Goal: Entertainment & Leisure: Consume media (video, audio)

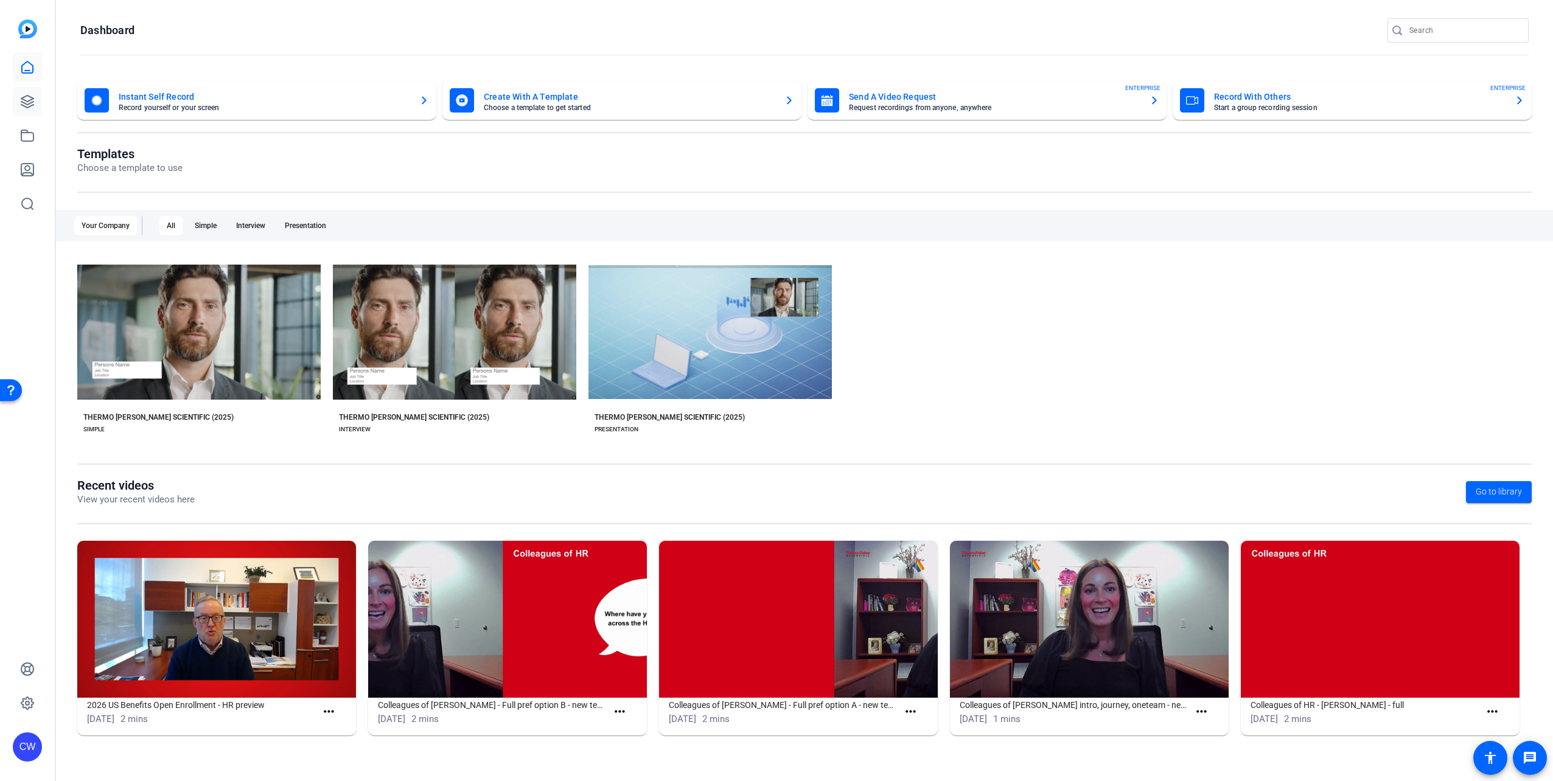
click at [27, 106] on icon at bounding box center [27, 101] width 15 height 15
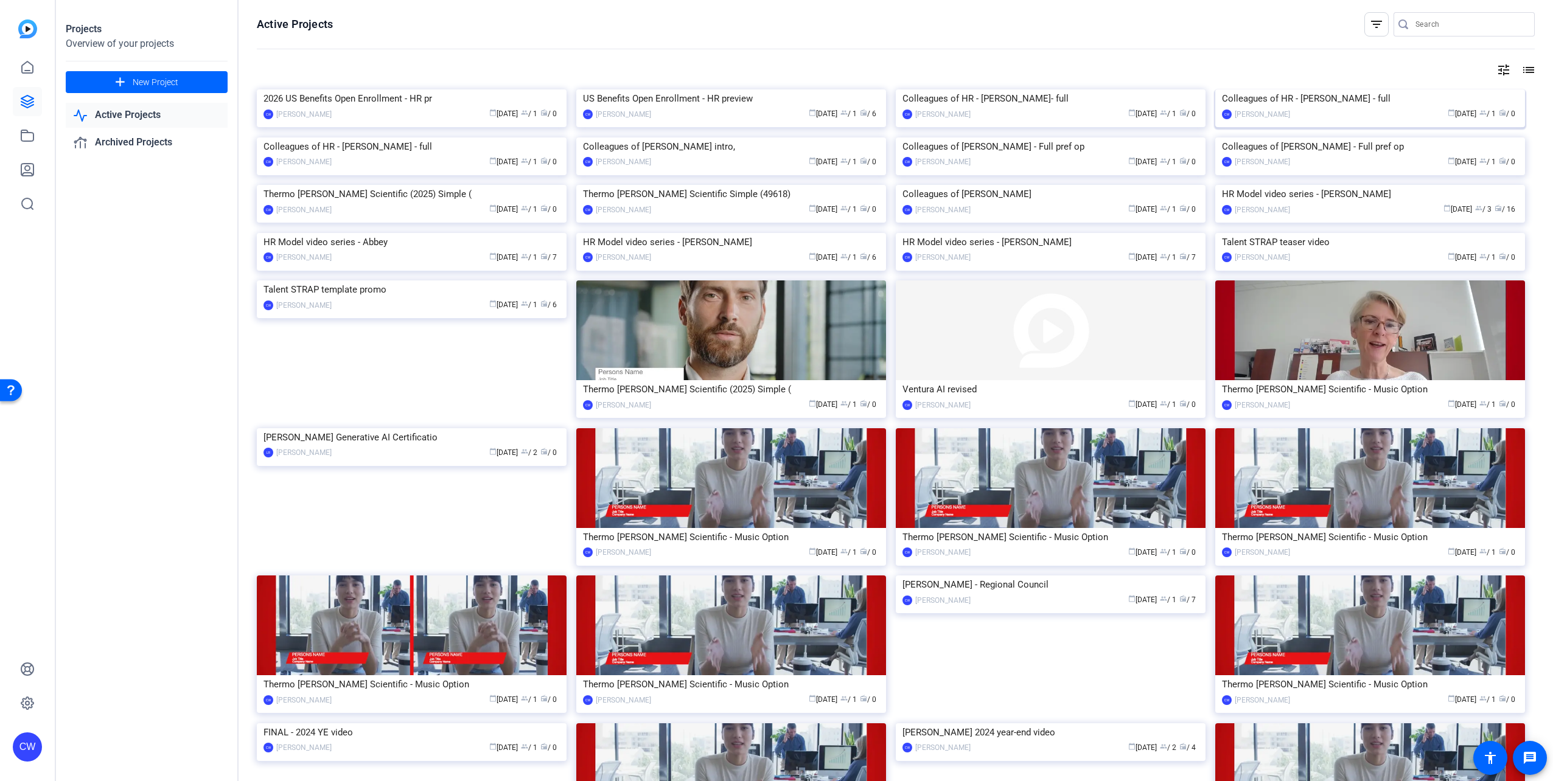
click at [1323, 108] on div "Colleagues of HR - [PERSON_NAME] - full" at bounding box center [1370, 98] width 296 height 18
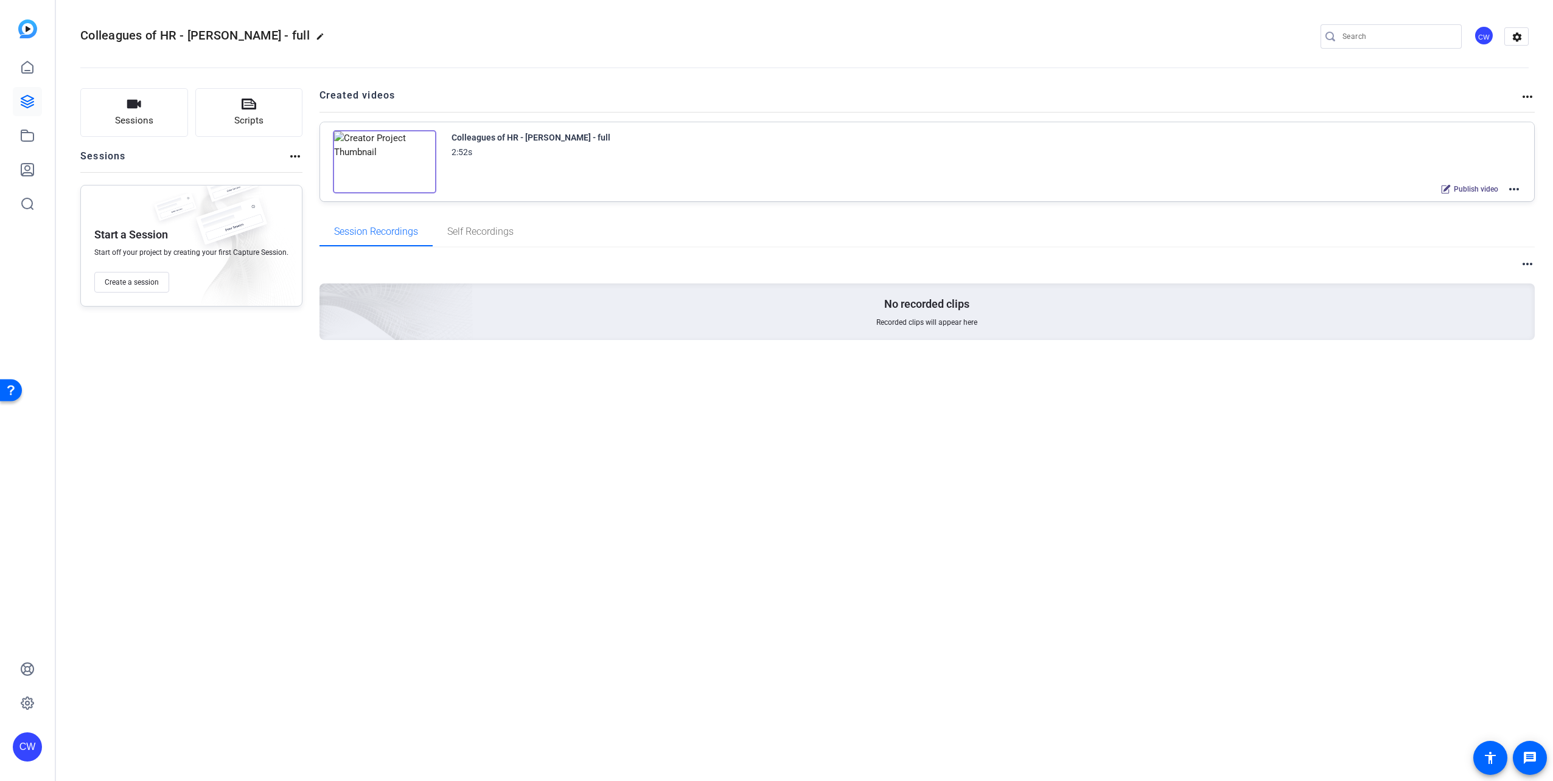
click at [1517, 189] on mat-icon "more_horiz" at bounding box center [1513, 189] width 15 height 15
click at [1510, 201] on span "Edit in Creator" at bounding box center [1469, 204] width 85 height 15
click at [28, 72] on icon at bounding box center [27, 67] width 15 height 15
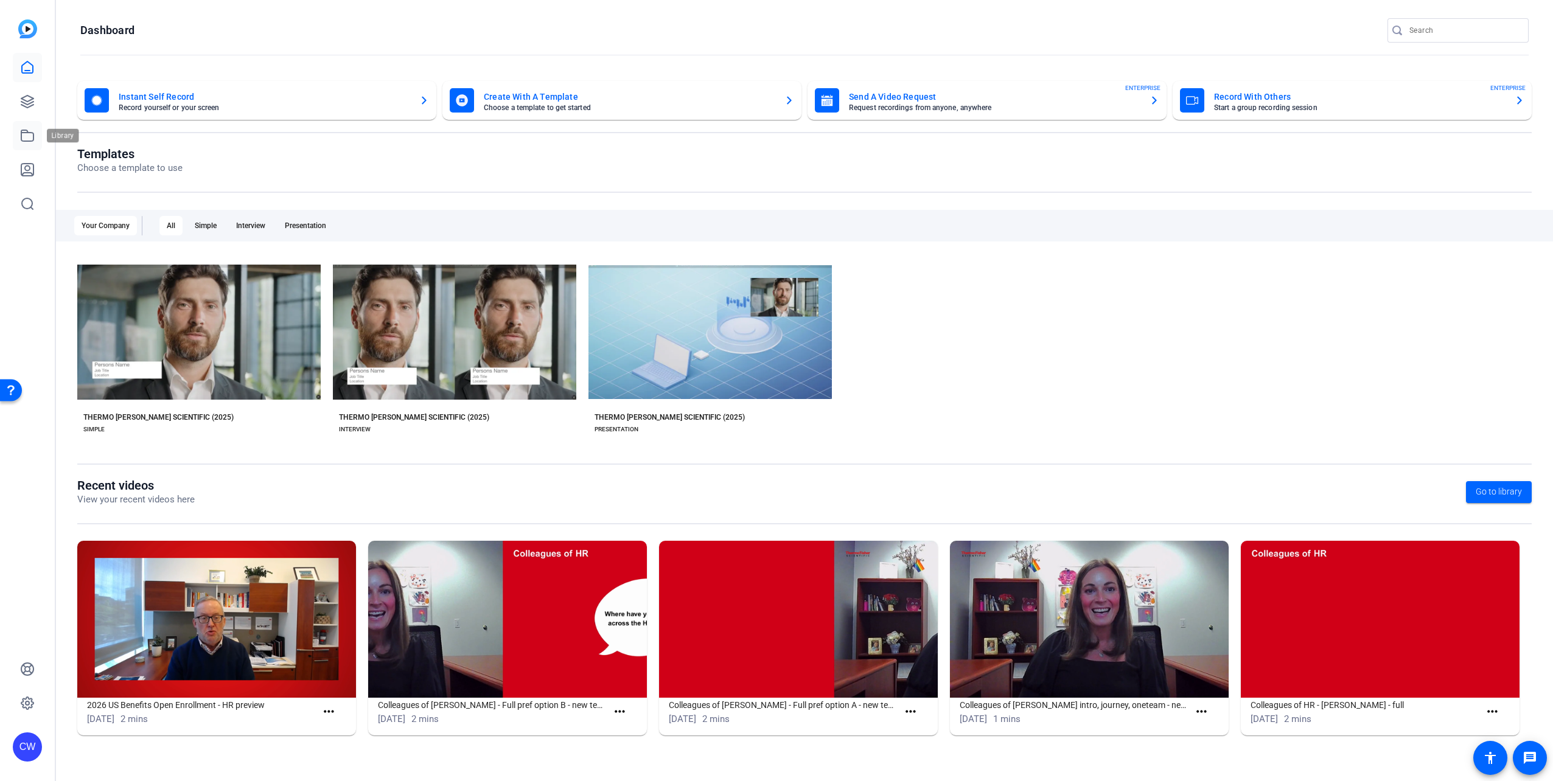
click at [24, 133] on icon at bounding box center [27, 135] width 12 height 11
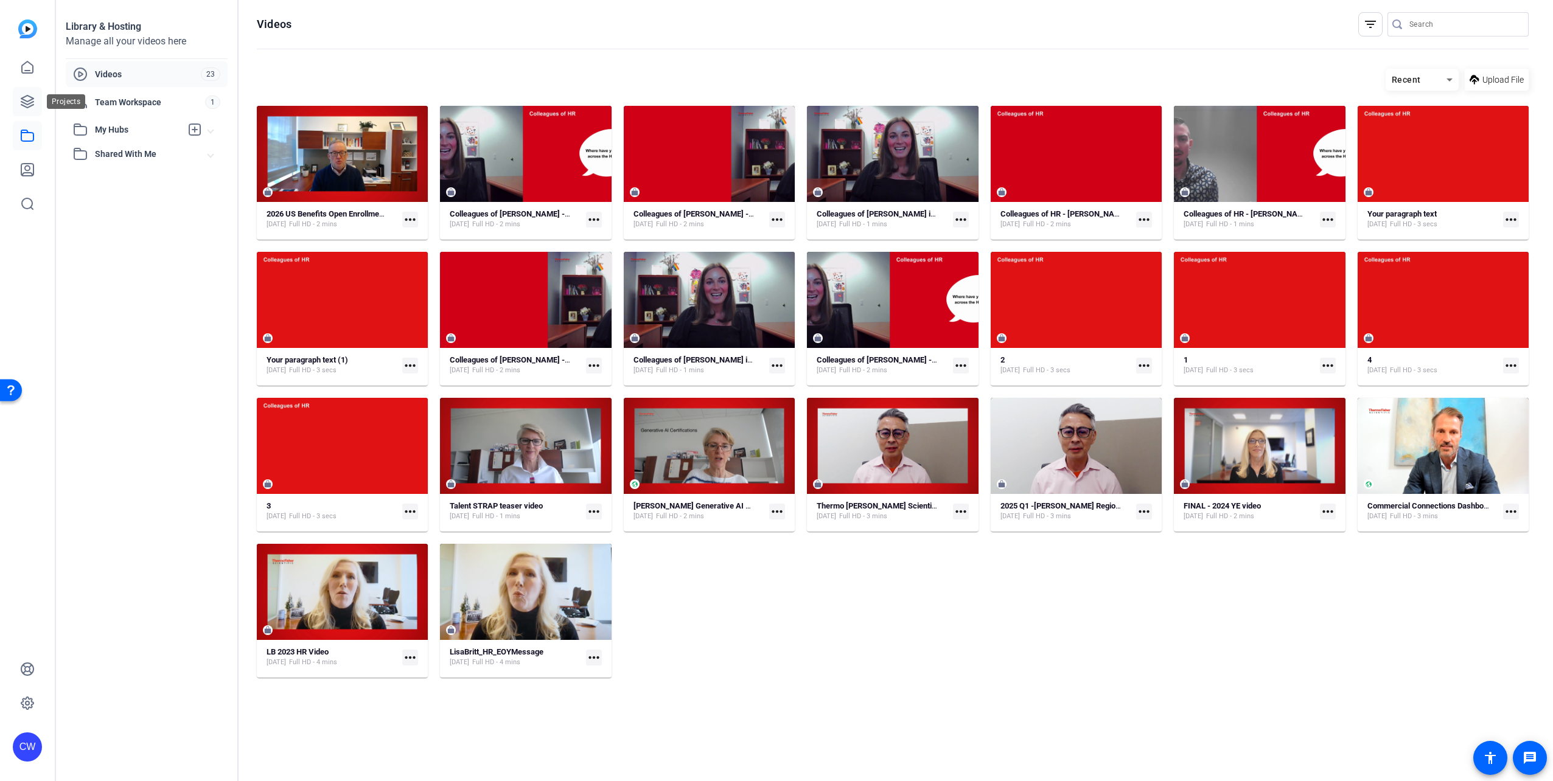
click at [28, 96] on icon at bounding box center [27, 102] width 12 height 12
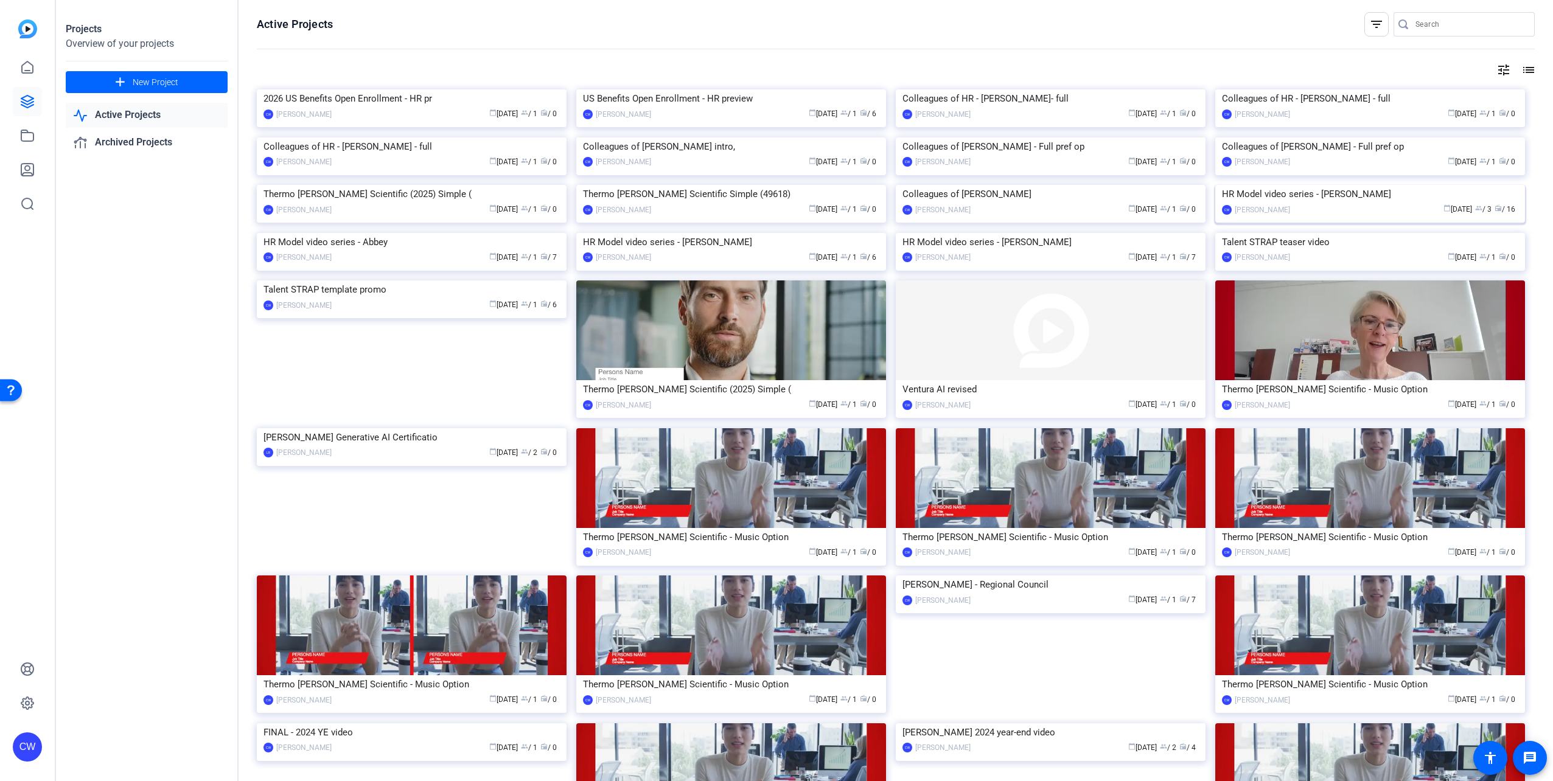
click at [1325, 203] on div "HR Model video series - [PERSON_NAME]" at bounding box center [1370, 194] width 296 height 18
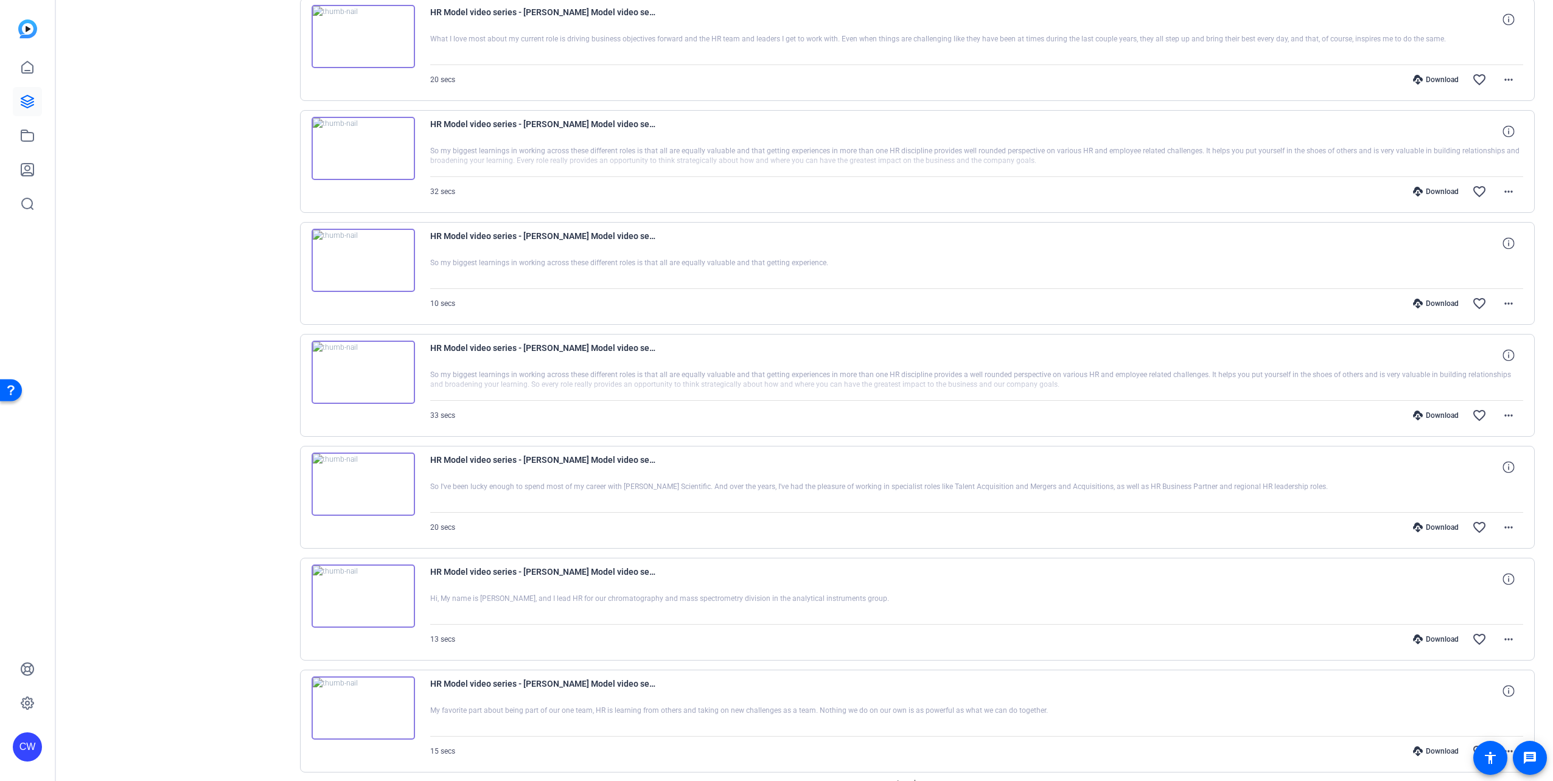
scroll to position [673, 0]
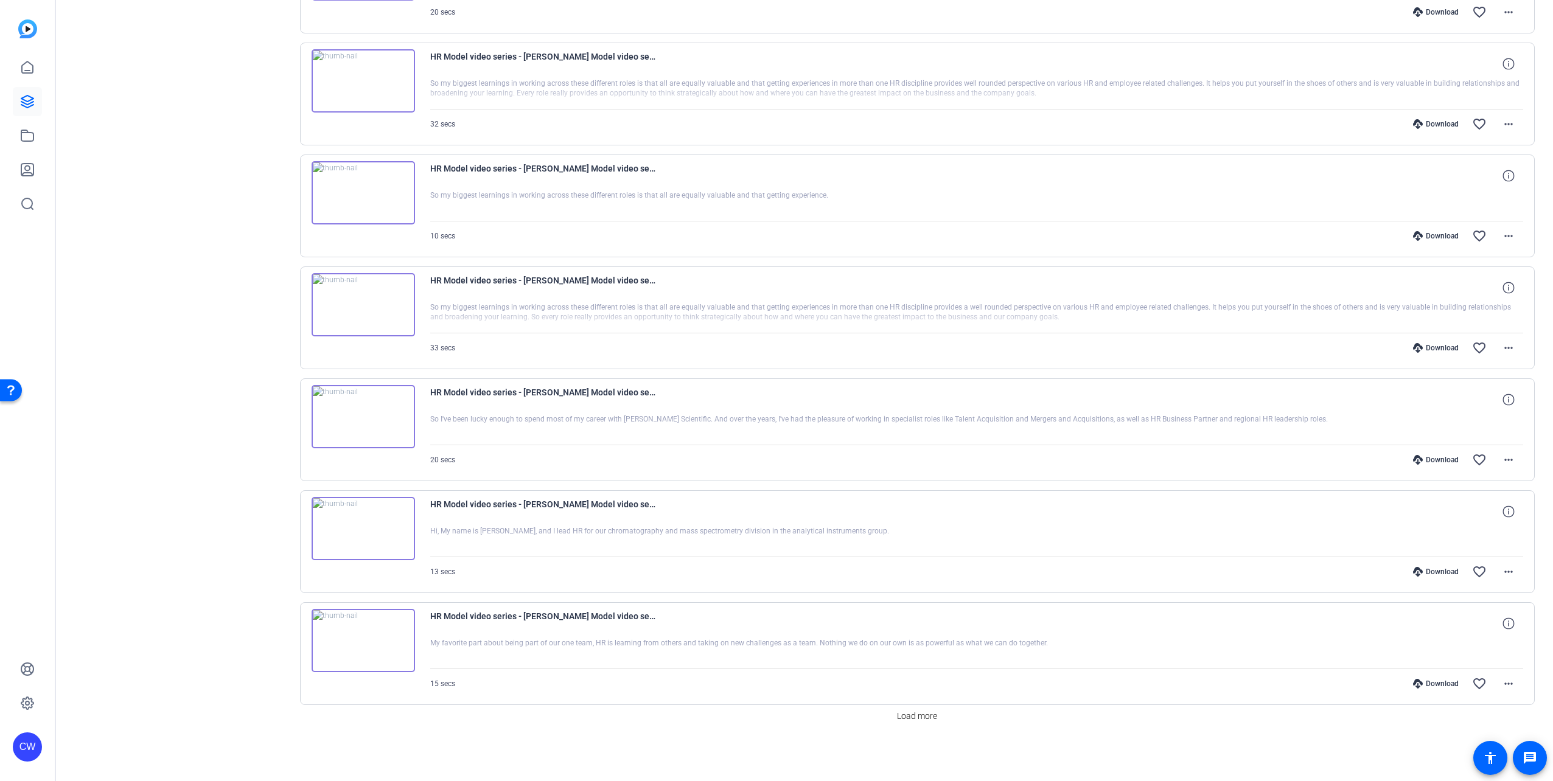
click at [357, 533] on img at bounding box center [363, 528] width 103 height 63
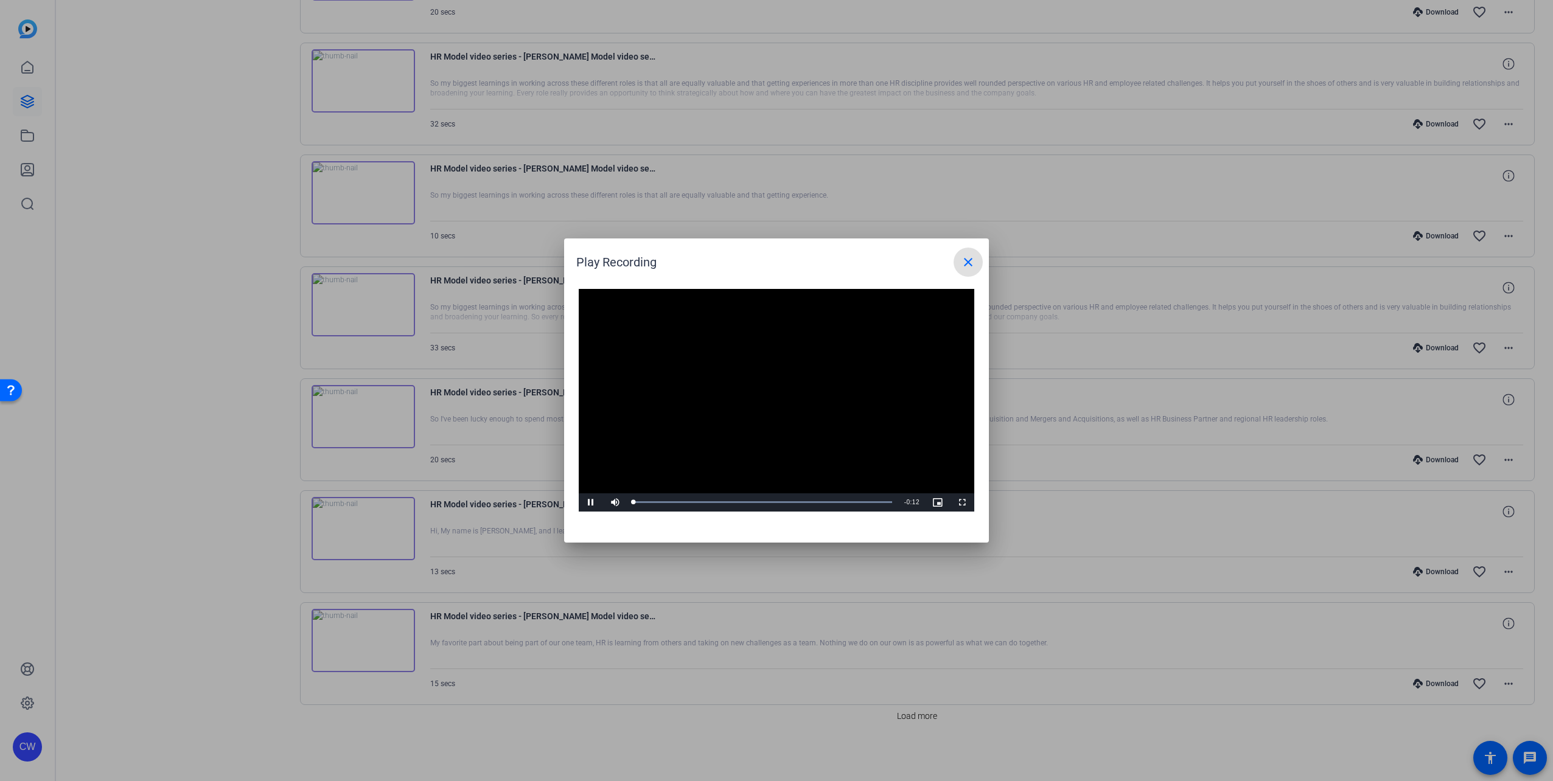
click at [767, 393] on video "Video Player" at bounding box center [776, 400] width 395 height 223
click at [591, 503] on span "Video Player" at bounding box center [591, 503] width 24 height 0
click at [638, 503] on div "0:00" at bounding box center [638, 502] width 1 height 3
click at [970, 263] on mat-icon "close" at bounding box center [968, 262] width 15 height 15
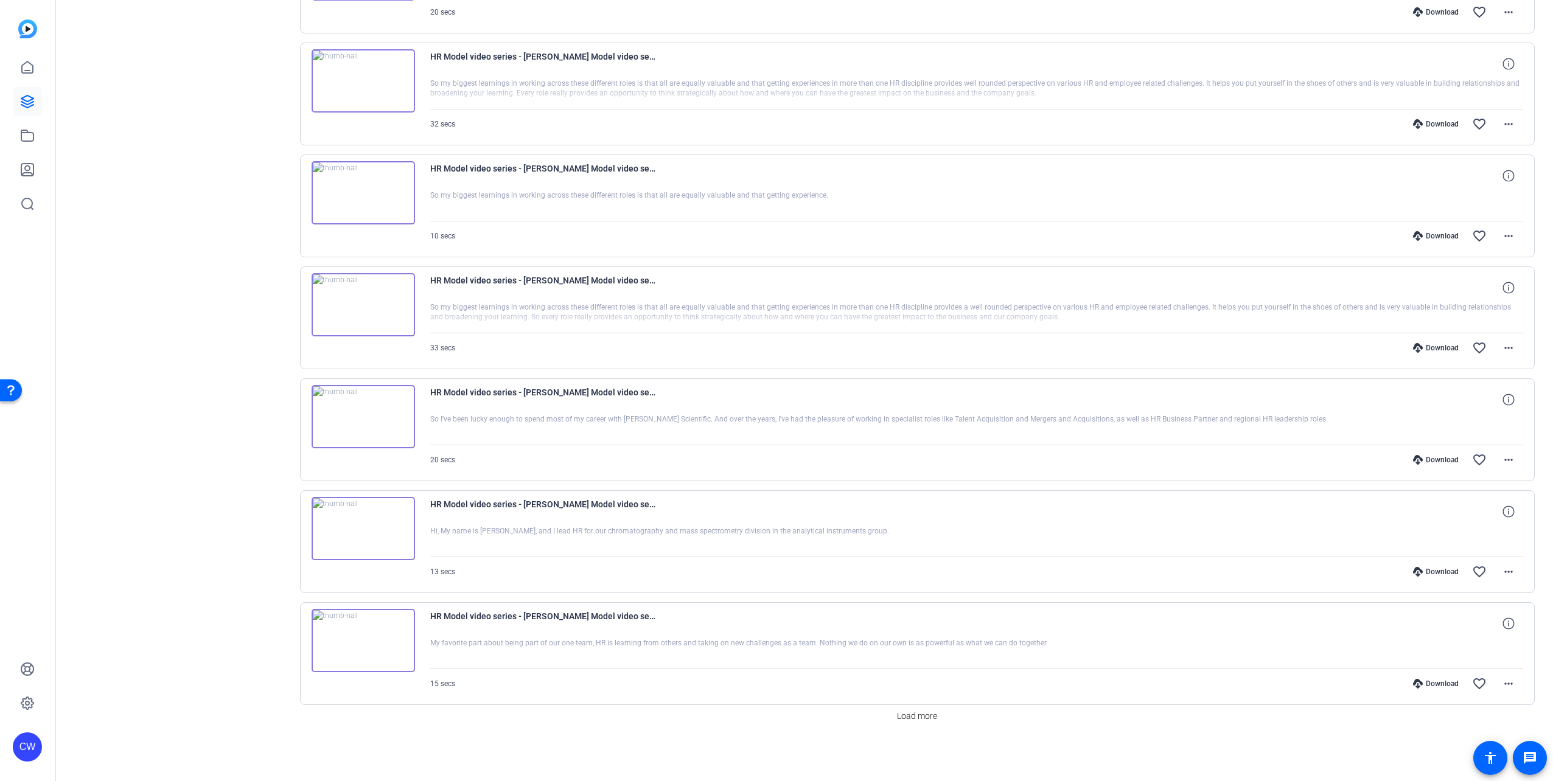
click at [354, 414] on img at bounding box center [363, 416] width 103 height 63
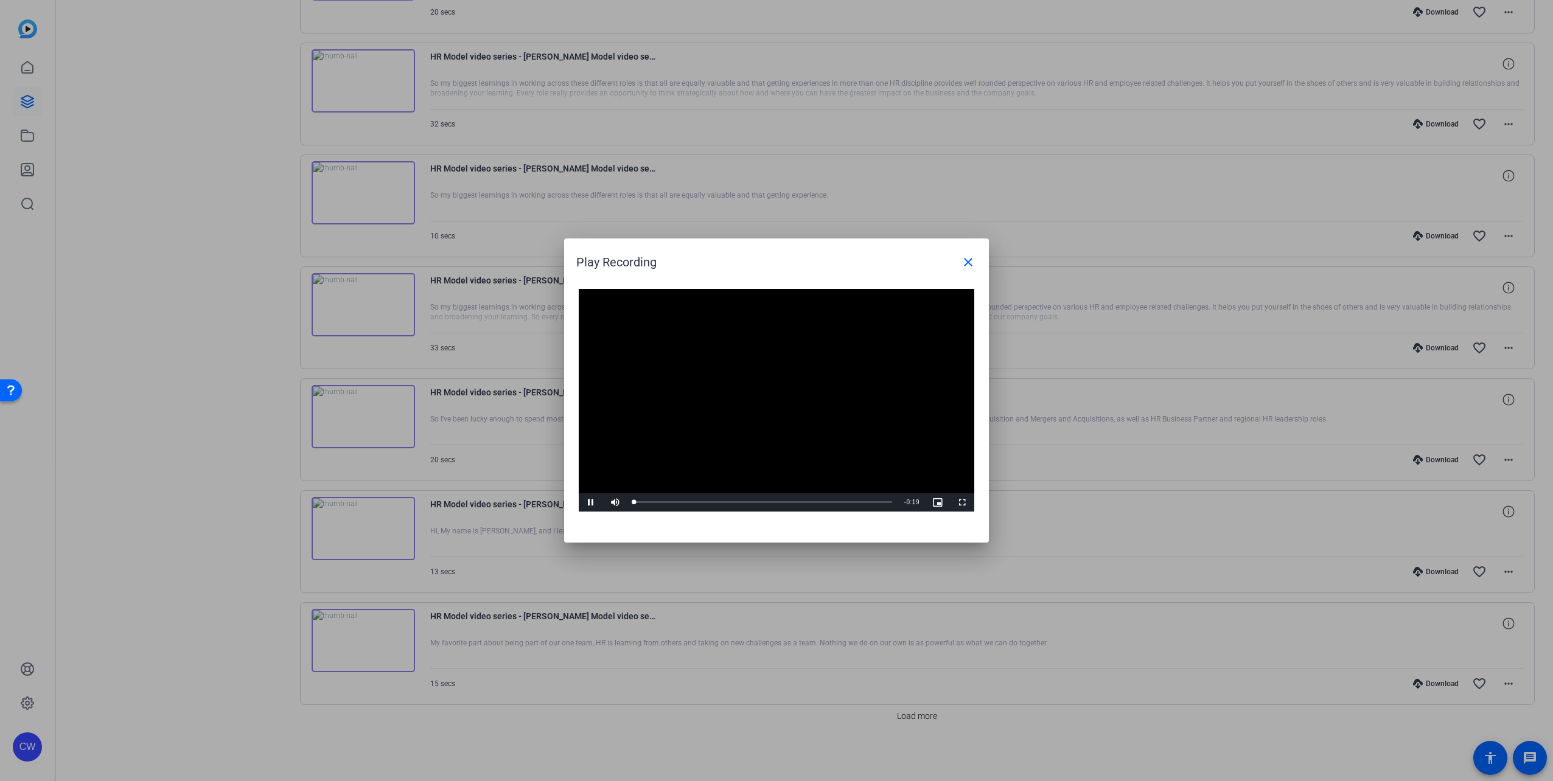
click at [751, 390] on video "Video Player" at bounding box center [776, 400] width 395 height 223
click at [587, 503] on span "Video Player" at bounding box center [591, 503] width 24 height 0
click at [970, 262] on mat-icon "close" at bounding box center [968, 262] width 15 height 15
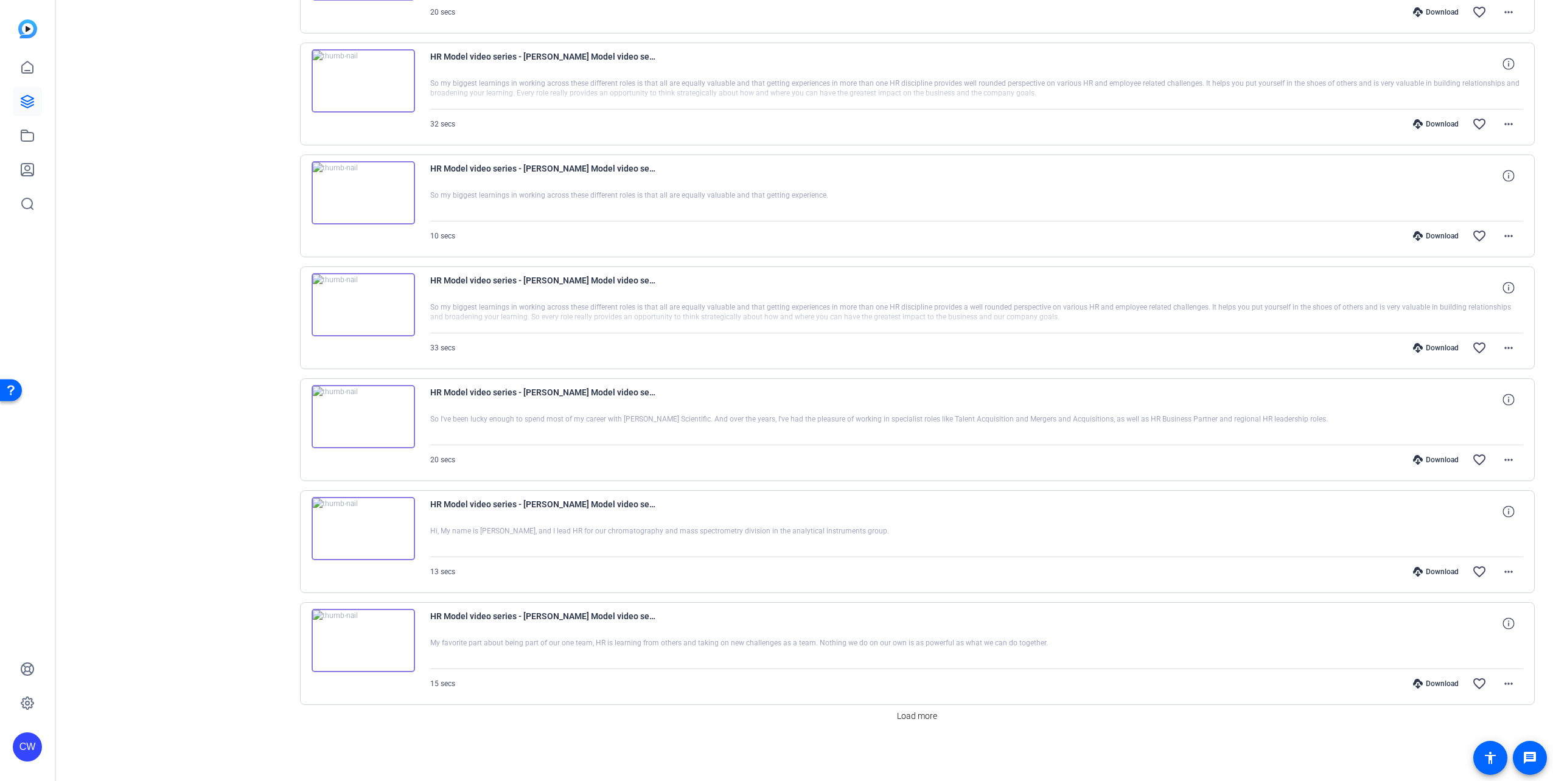
click at [366, 302] on img at bounding box center [363, 304] width 103 height 63
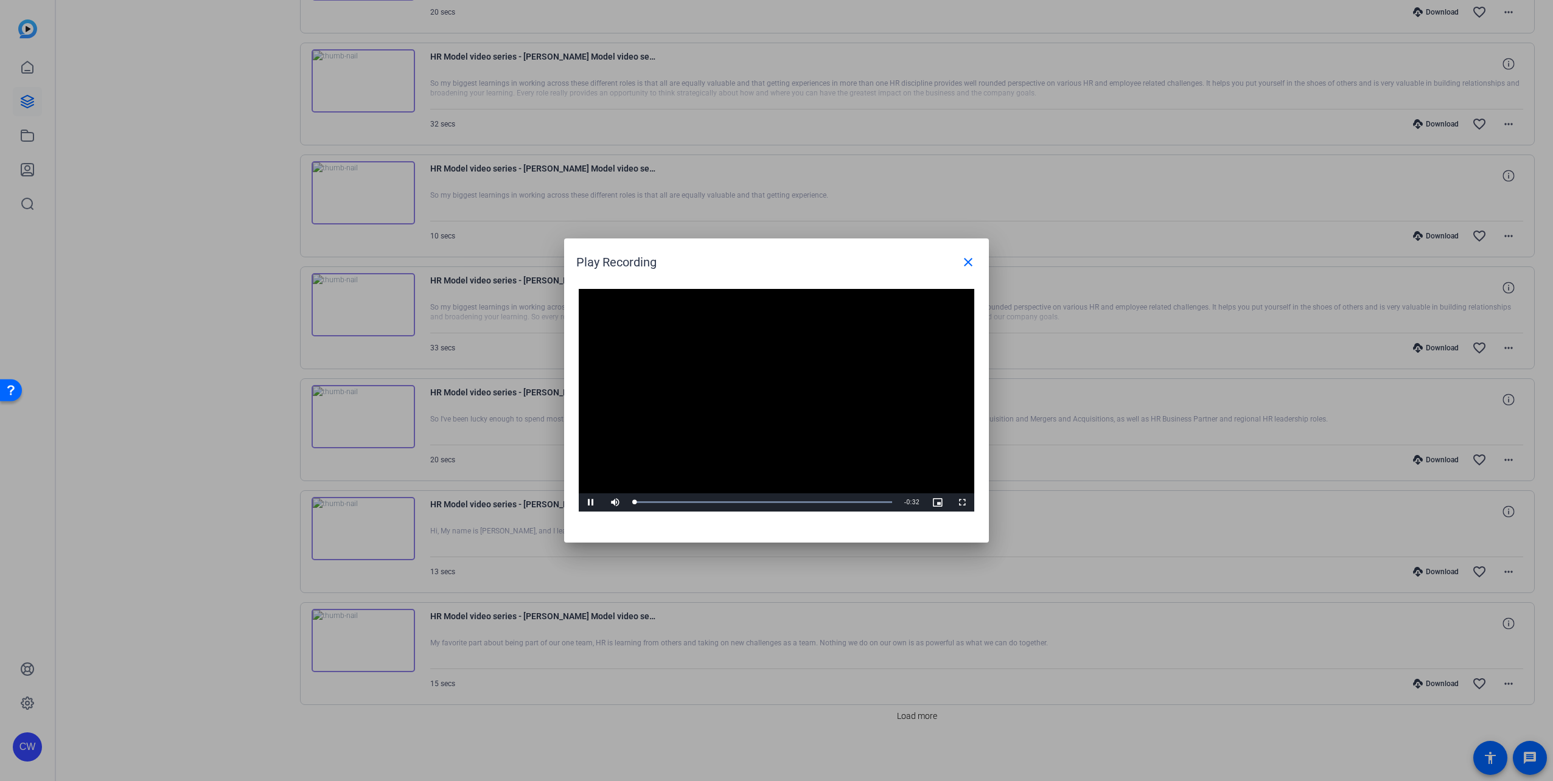
click at [770, 393] on video "Video Player" at bounding box center [776, 400] width 395 height 223
click at [590, 503] on span "Video Player" at bounding box center [591, 503] width 24 height 0
click at [630, 502] on div "5%" at bounding box center [642, 502] width 25 height 2
click at [632, 500] on div "Loaded : 100.00% 0:00 0:08" at bounding box center [762, 502] width 271 height 18
click at [613, 503] on span "Video Player" at bounding box center [615, 503] width 24 height 0
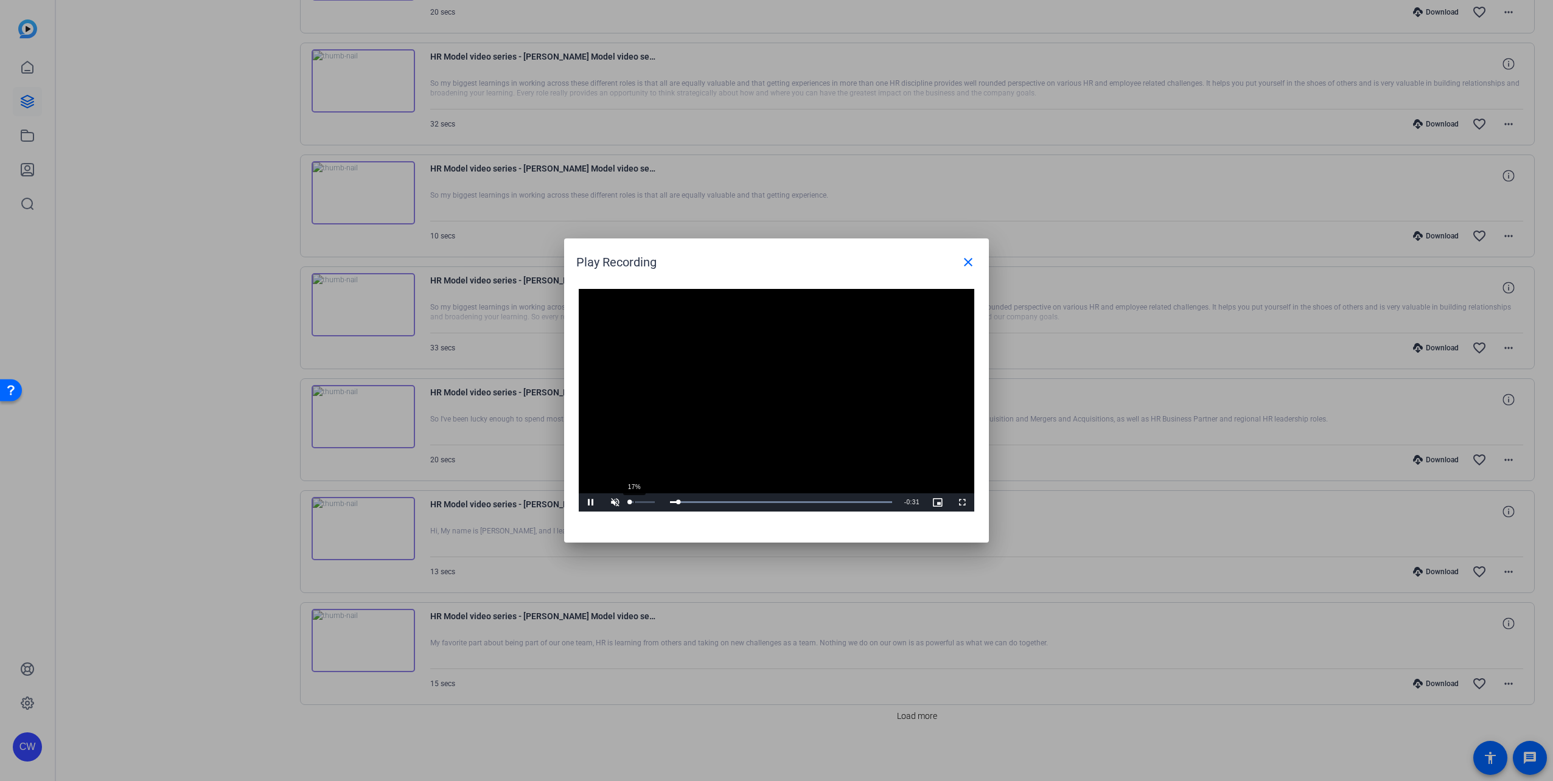
drag, startPoint x: 638, startPoint y: 500, endPoint x: 645, endPoint y: 500, distance: 7.3
click at [638, 500] on div "17%" at bounding box center [642, 502] width 30 height 18
click at [649, 501] on div "78%" at bounding box center [642, 502] width 30 height 18
drag, startPoint x: 967, startPoint y: 260, endPoint x: 804, endPoint y: 444, distance: 245.7
click at [0, 0] on openreel-play-recording-popup "Play Recording close Video Player is loading. Play Video Pause Mute 93% Current…" at bounding box center [0, 0] width 0 height 0
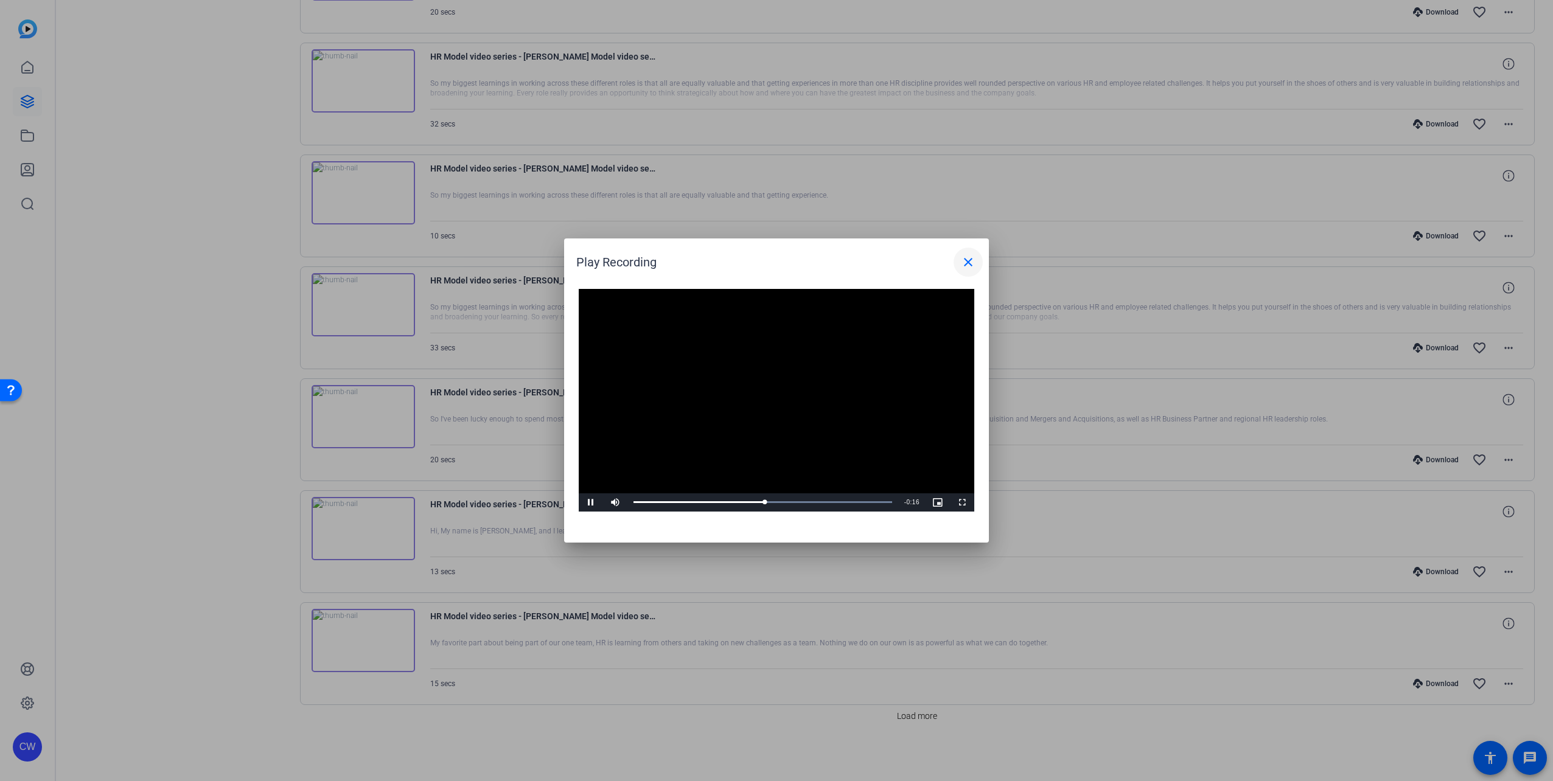
click at [969, 266] on mat-icon "close" at bounding box center [968, 262] width 15 height 15
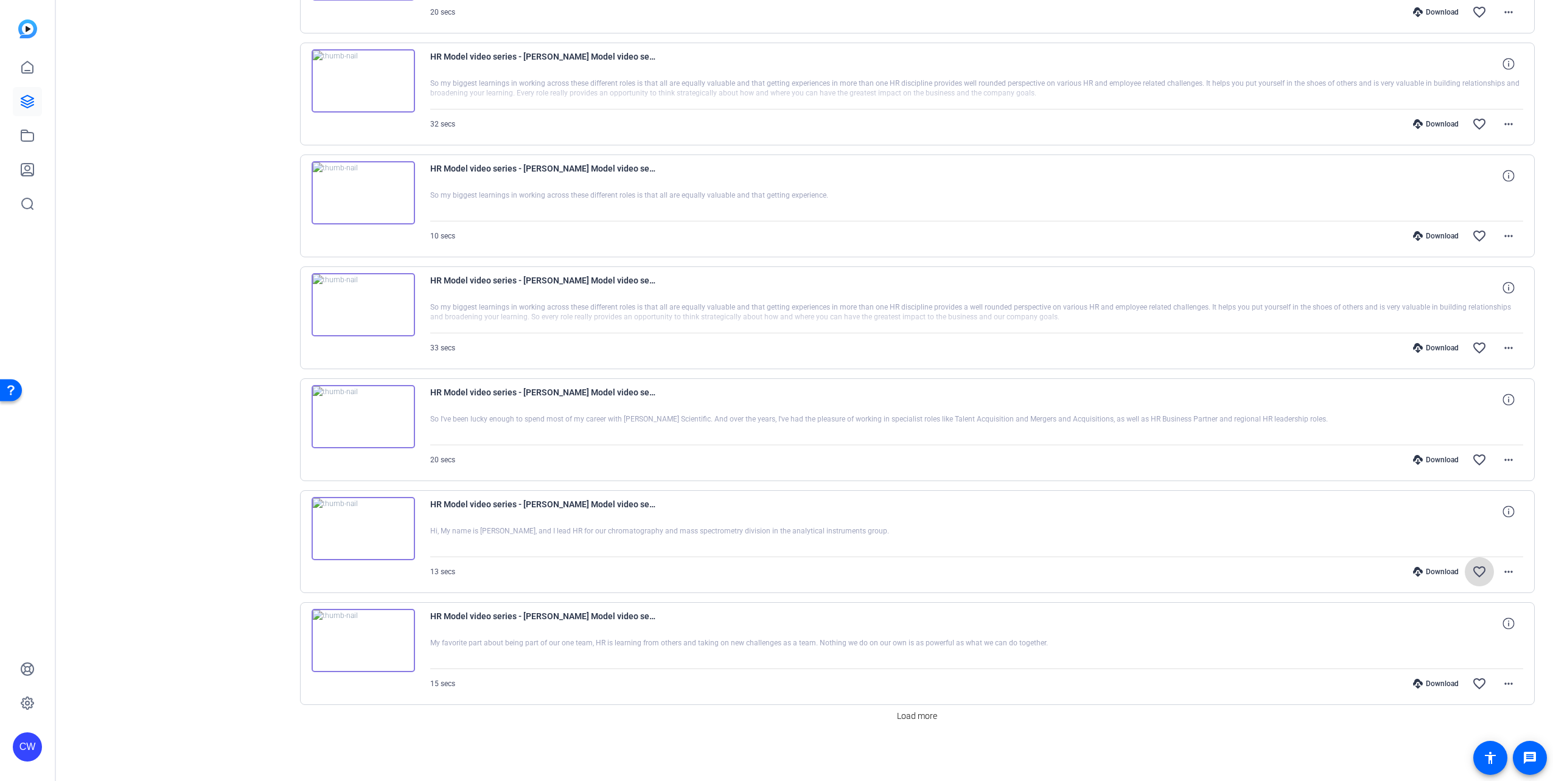
click at [1475, 574] on mat-icon "favorite_border" at bounding box center [1479, 572] width 15 height 15
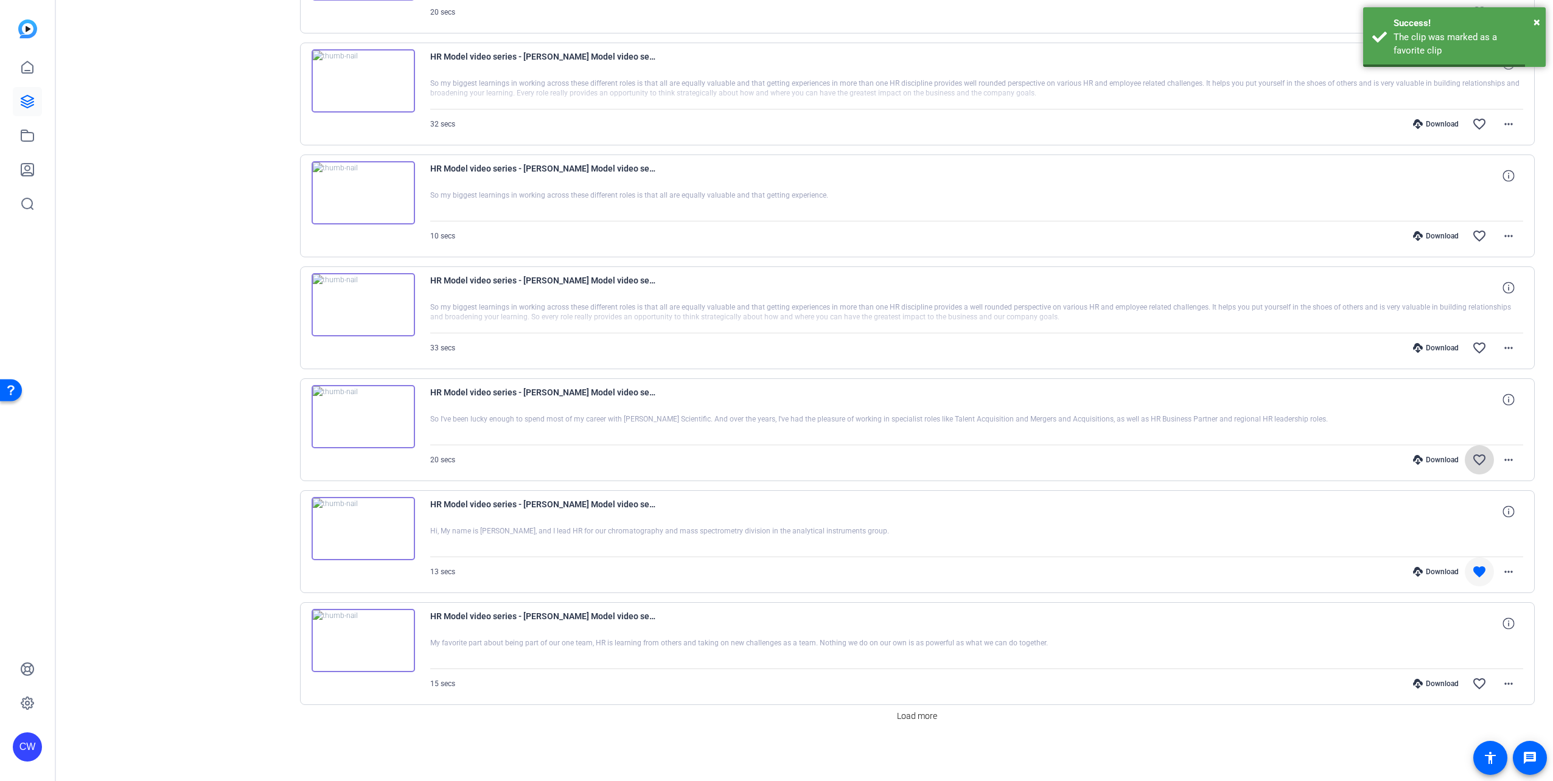
click at [1472, 458] on mat-icon "favorite_border" at bounding box center [1479, 460] width 15 height 15
click at [364, 196] on img at bounding box center [363, 192] width 103 height 63
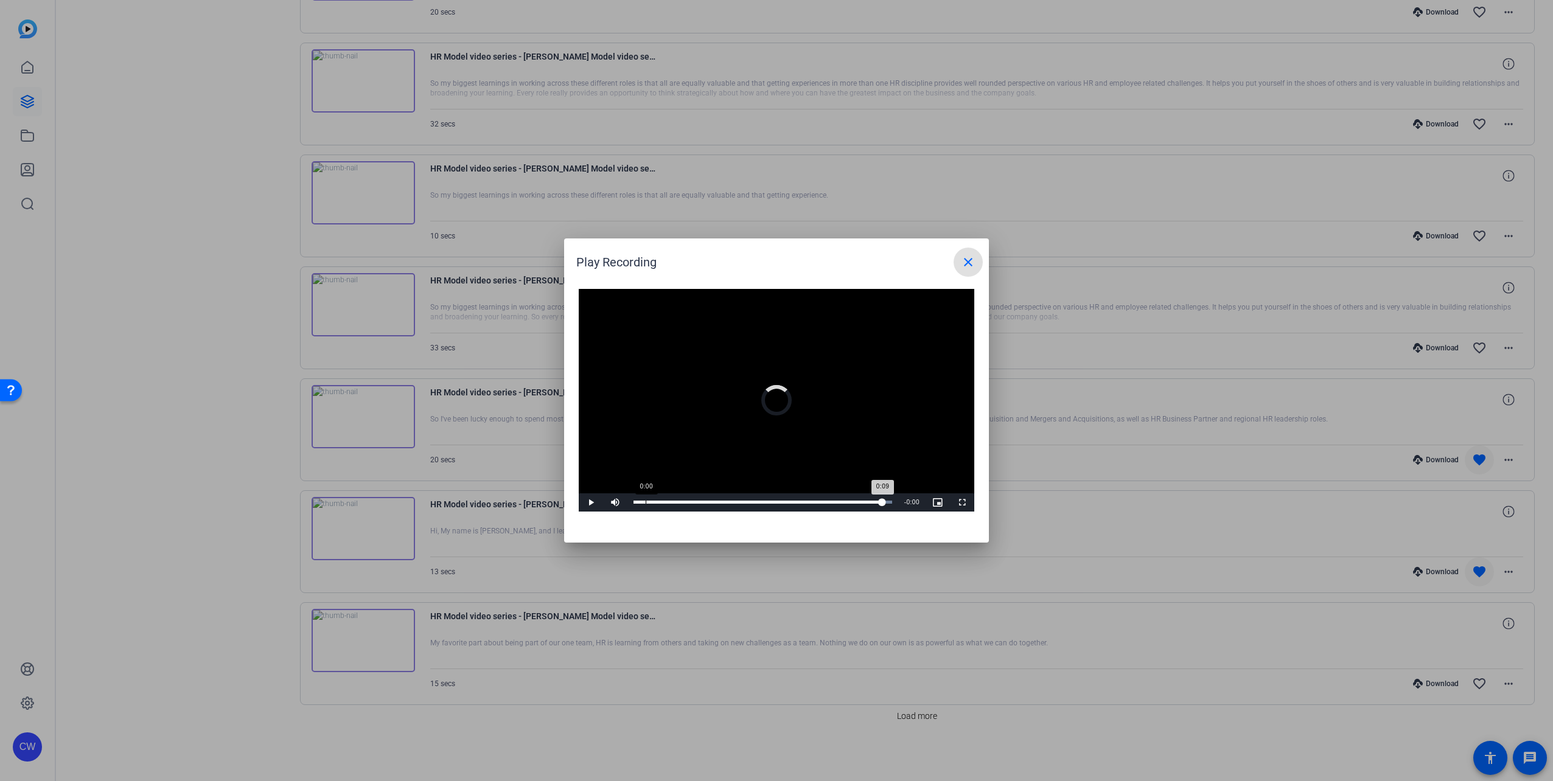
click at [646, 504] on div "Loaded : 100.00% 0:00 0:09" at bounding box center [762, 502] width 271 height 18
click at [969, 270] on span at bounding box center [967, 262] width 29 height 29
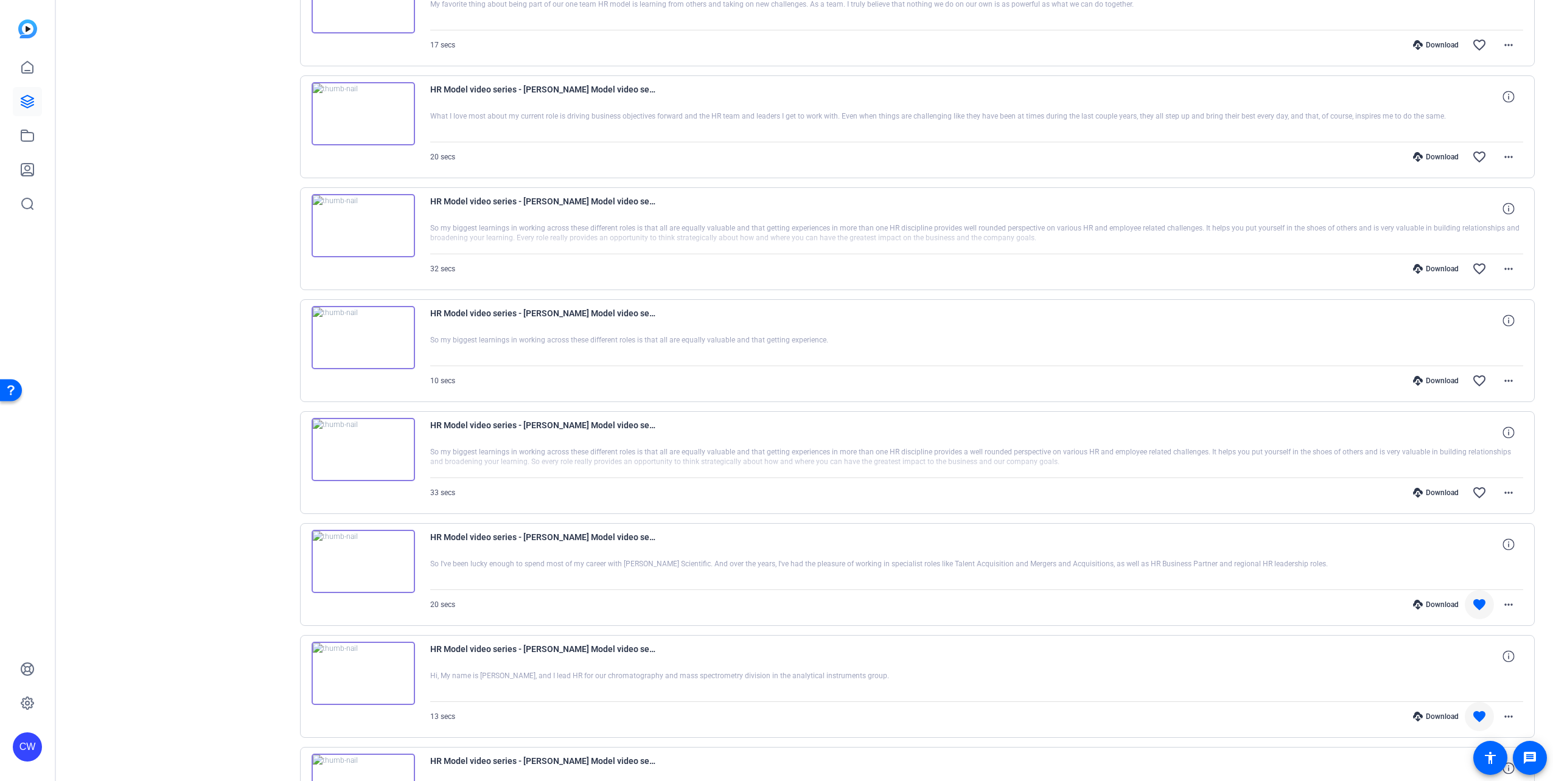
scroll to position [490, 0]
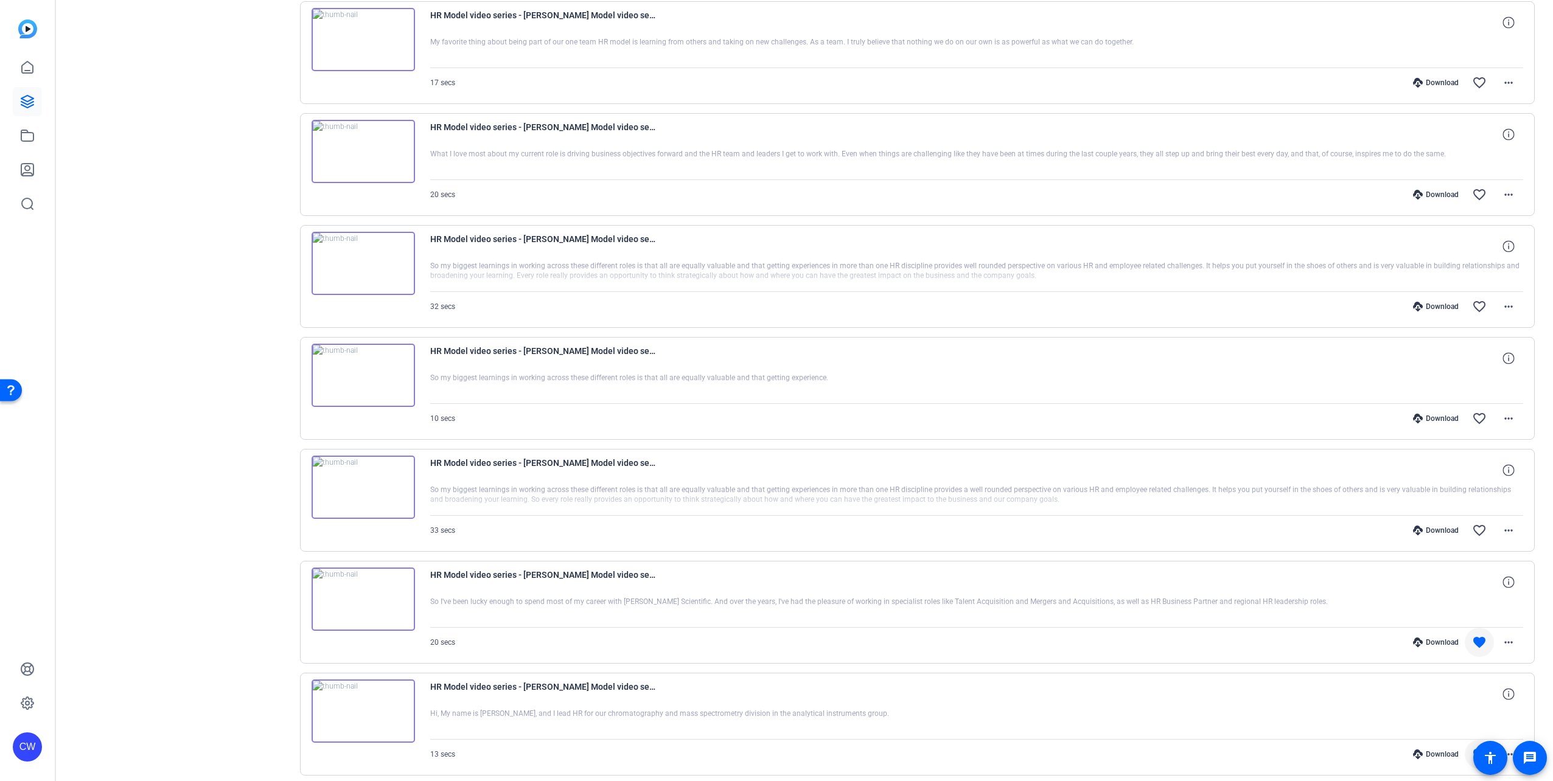
click at [363, 263] on img at bounding box center [363, 263] width 103 height 63
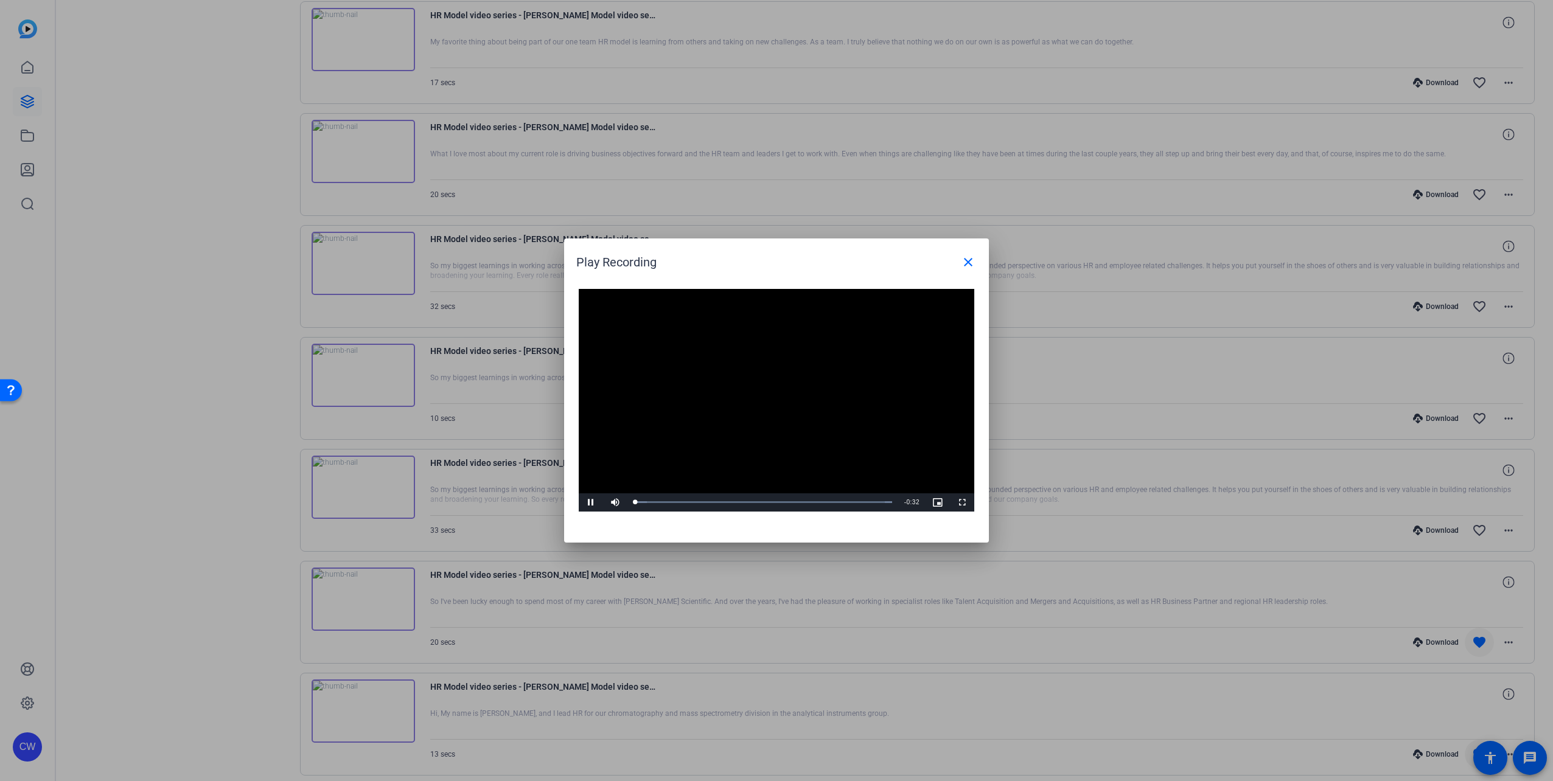
click at [765, 399] on video "Video Player" at bounding box center [776, 400] width 395 height 223
click at [582, 503] on span "Video Player" at bounding box center [591, 503] width 24 height 0
click at [703, 501] on div "Loaded : 100.00% 0:08 0:31" at bounding box center [762, 502] width 259 height 3
click at [728, 498] on div "Loaded : 100.00% 0:11 0:15" at bounding box center [762, 502] width 271 height 18
click at [701, 502] on div "Loaded : 100.00% 0:08 0:12" at bounding box center [762, 502] width 259 height 3
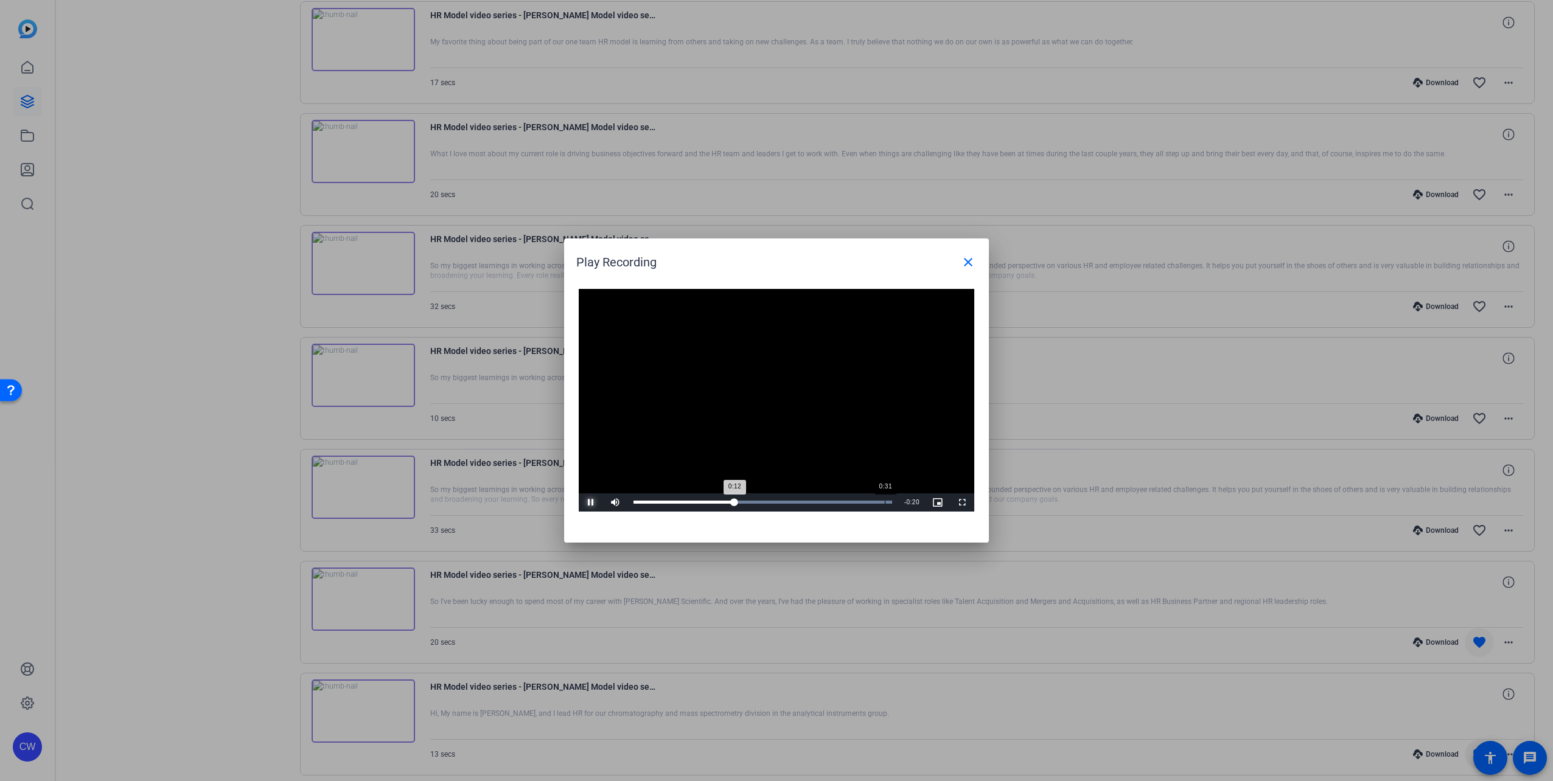
click at [885, 501] on div "Loaded : 100.00% 0:31 0:12" at bounding box center [762, 502] width 259 height 3
click at [973, 259] on mat-icon "close" at bounding box center [968, 262] width 15 height 15
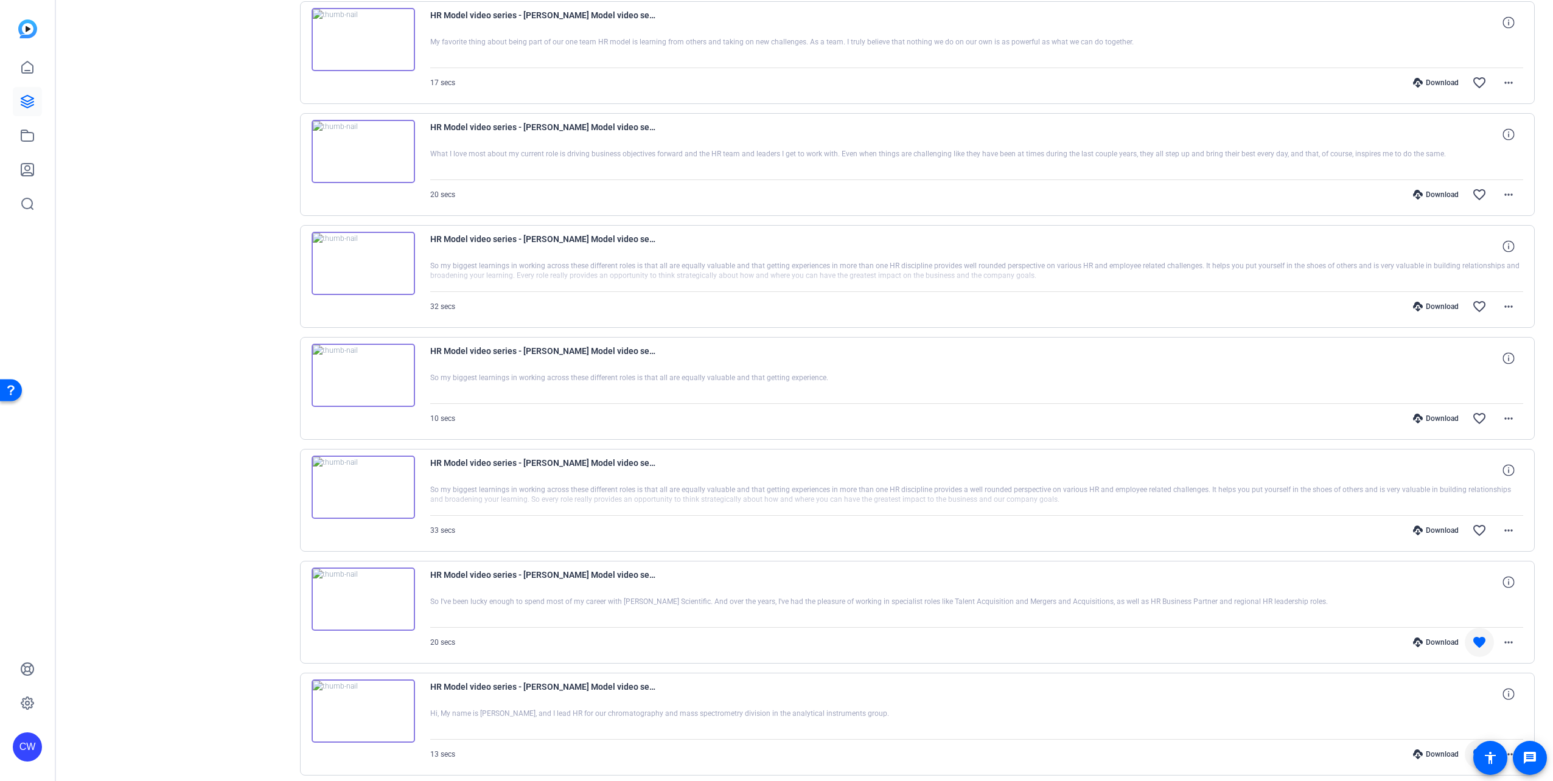
click at [361, 153] on img at bounding box center [363, 151] width 103 height 63
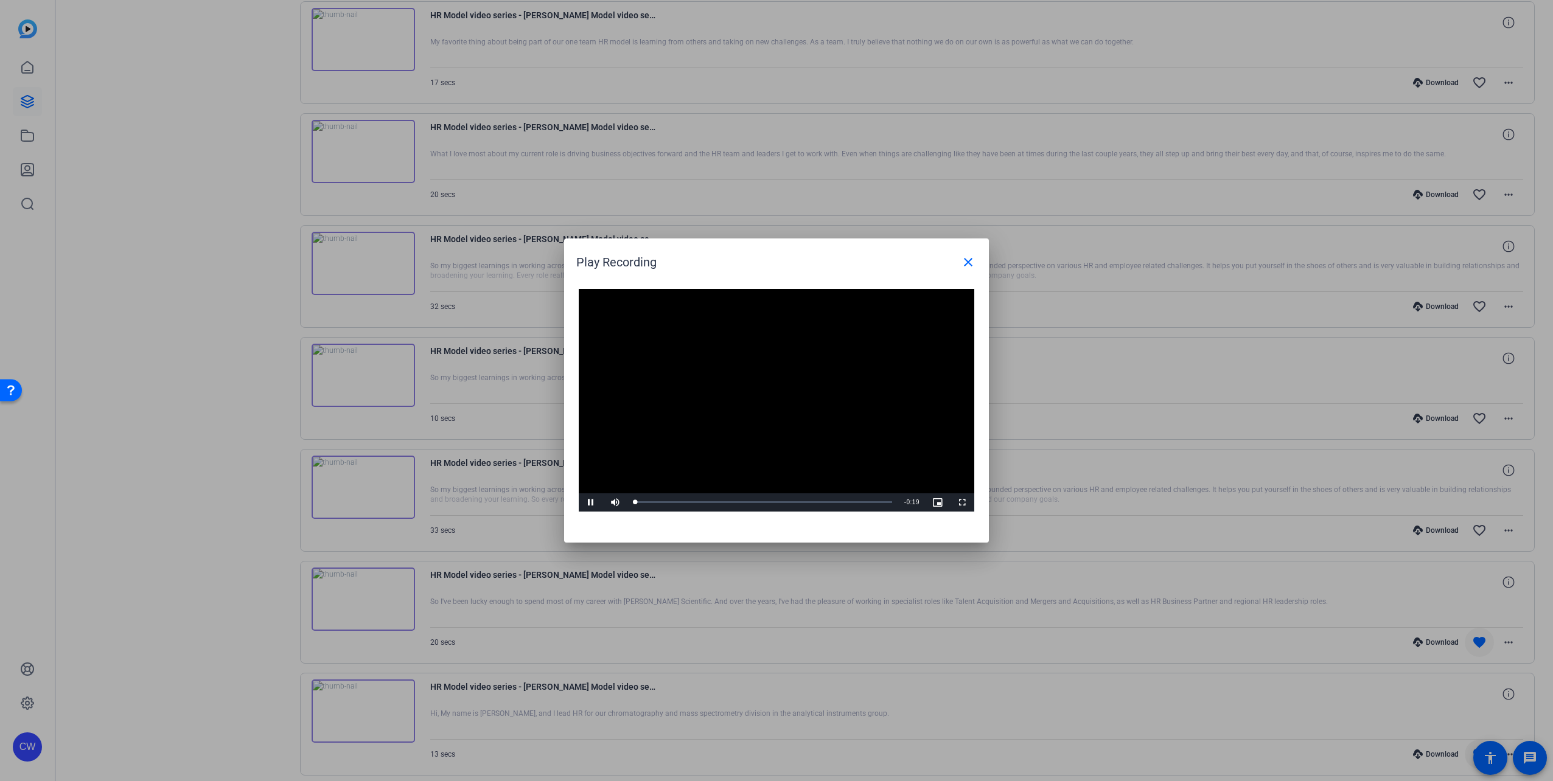
click at [774, 402] on video "Video Player" at bounding box center [776, 400] width 395 height 223
click at [585, 503] on span "Video Player" at bounding box center [591, 503] width 24 height 0
click at [969, 264] on mat-icon "close" at bounding box center [968, 262] width 15 height 15
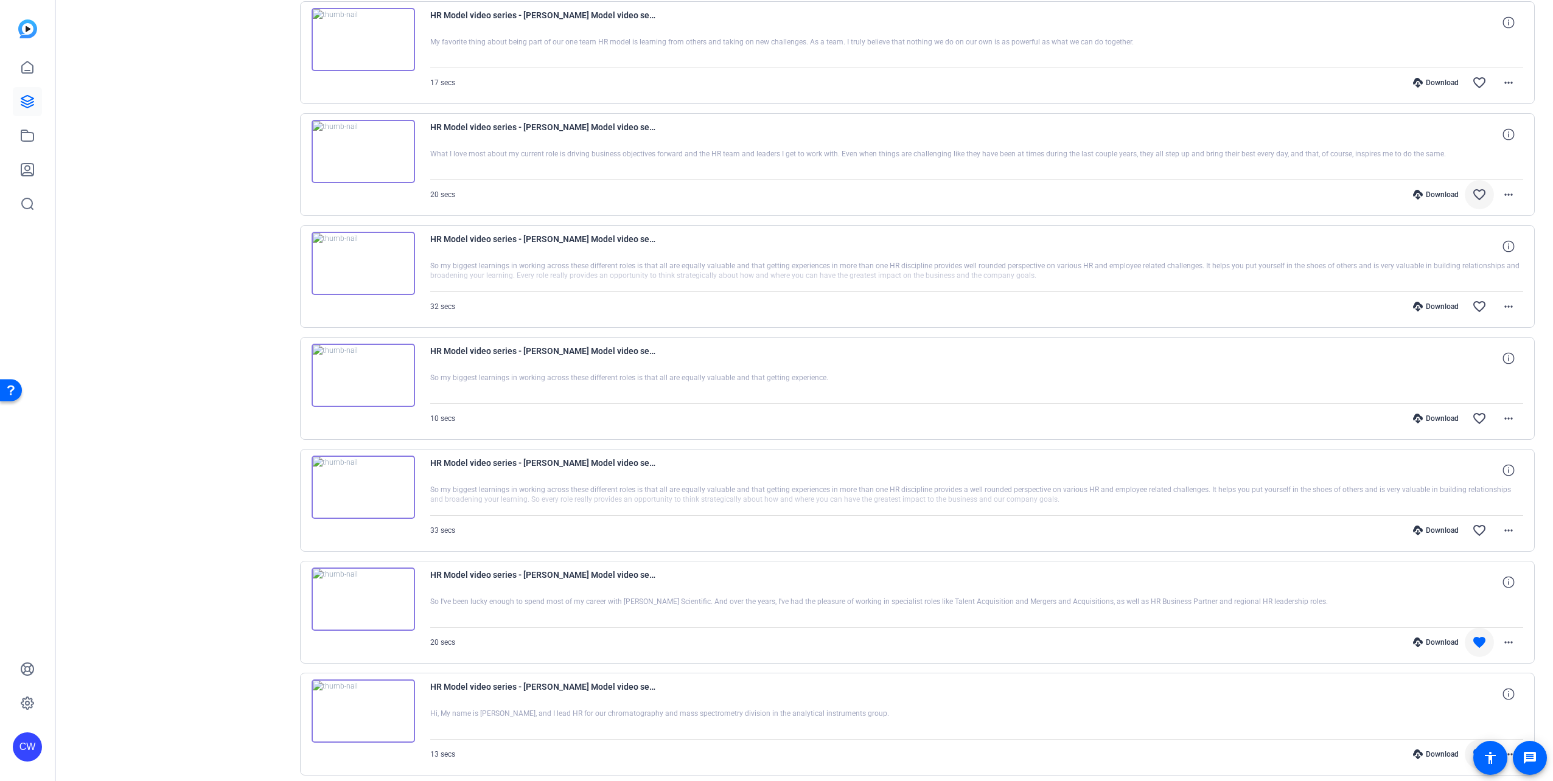
click at [1472, 195] on mat-icon "favorite_border" at bounding box center [1479, 194] width 15 height 15
click at [359, 155] on img at bounding box center [363, 151] width 103 height 63
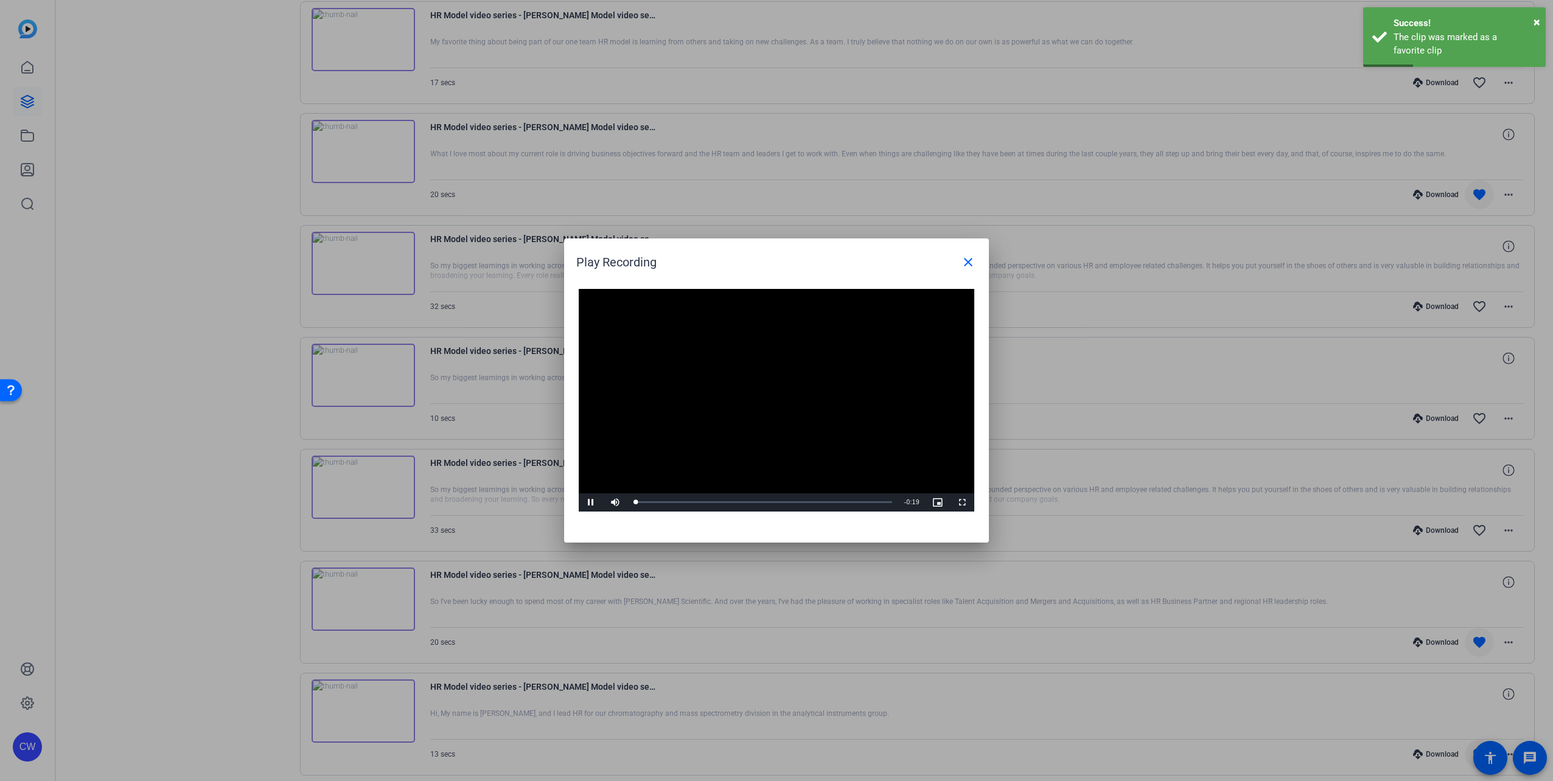
click at [775, 391] on video "Video Player" at bounding box center [776, 400] width 395 height 223
click at [774, 443] on video "Video Player" at bounding box center [776, 400] width 395 height 223
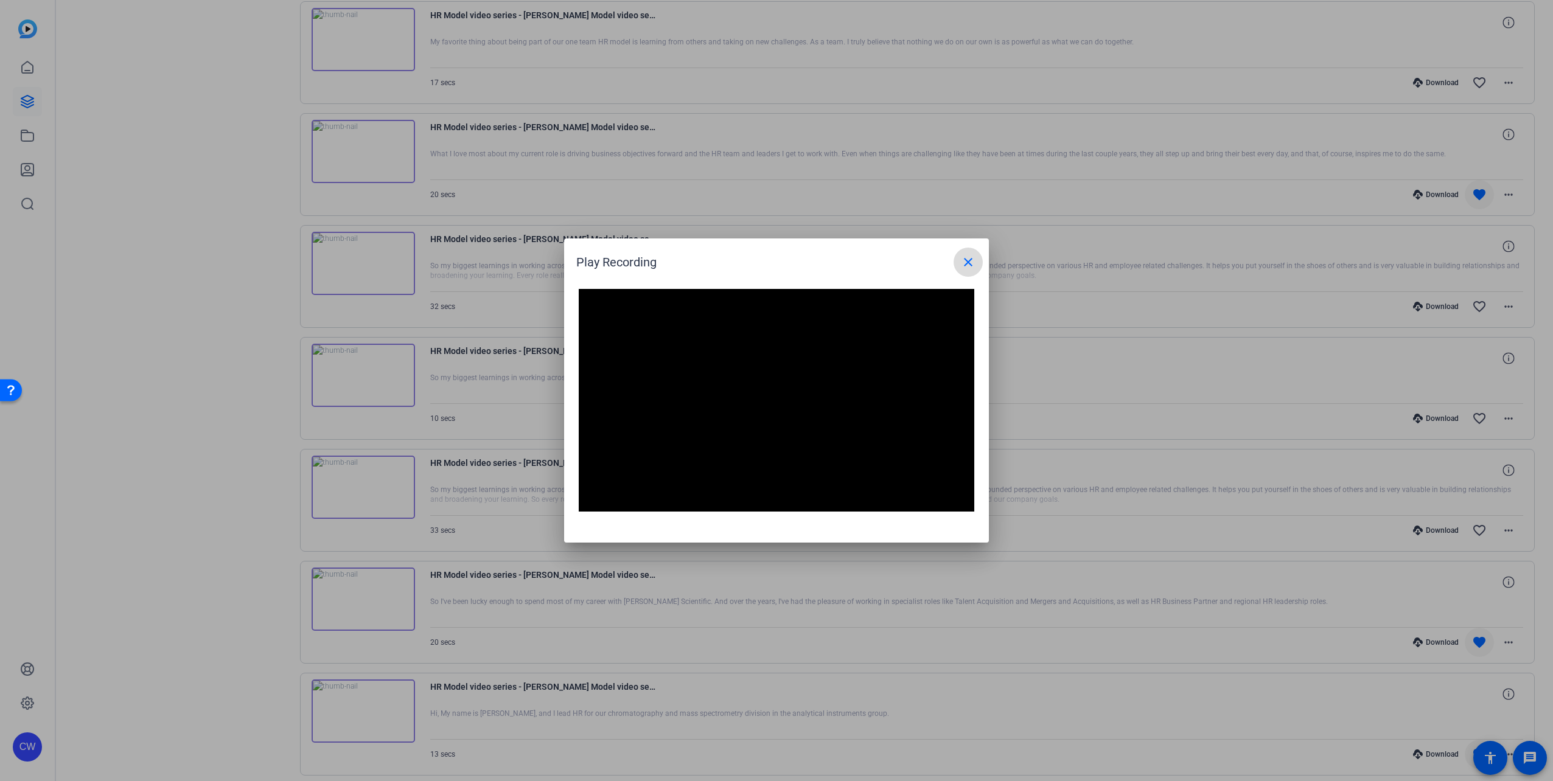
click at [967, 263] on mat-icon "close" at bounding box center [968, 262] width 15 height 15
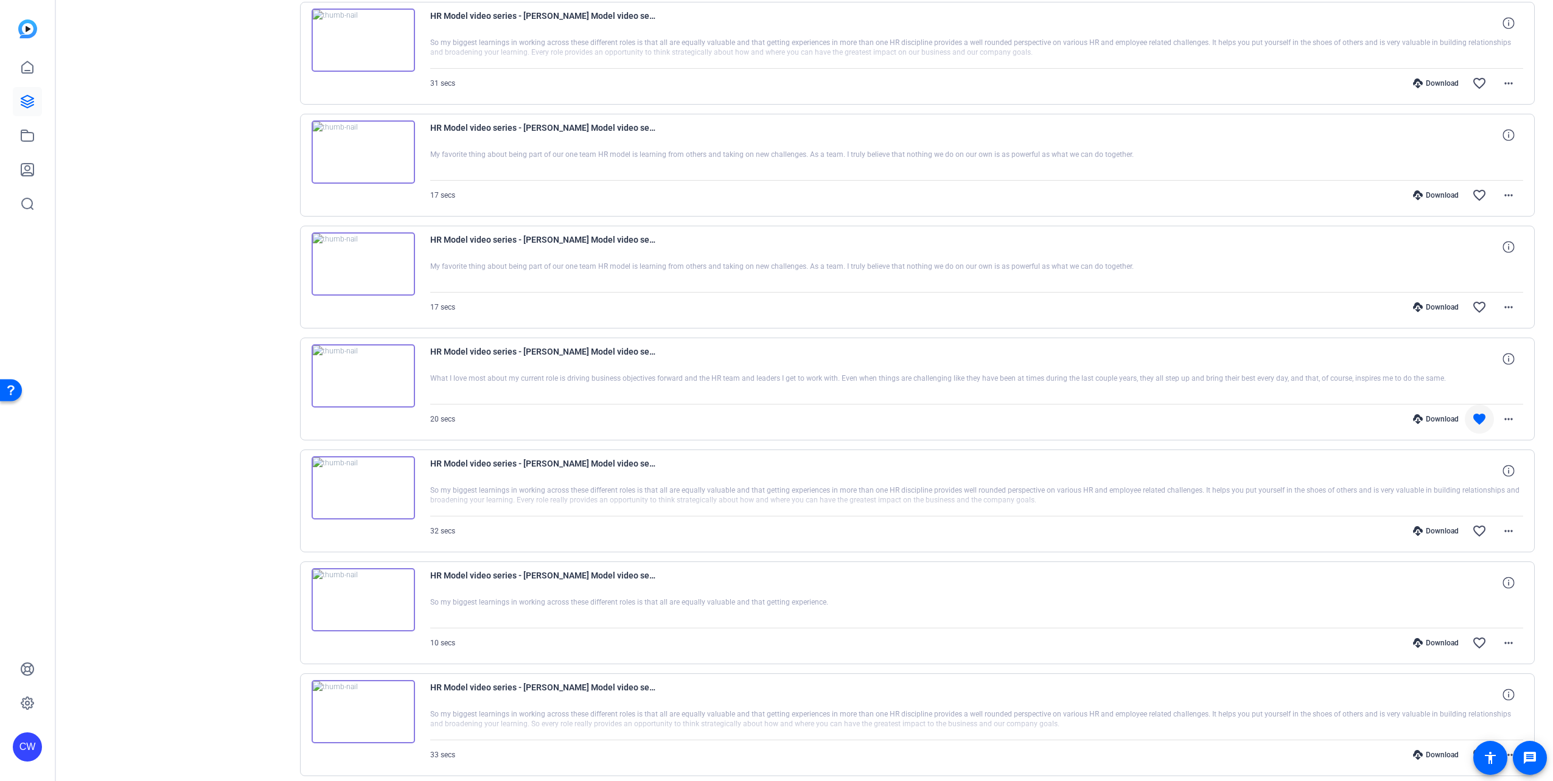
scroll to position [186, 0]
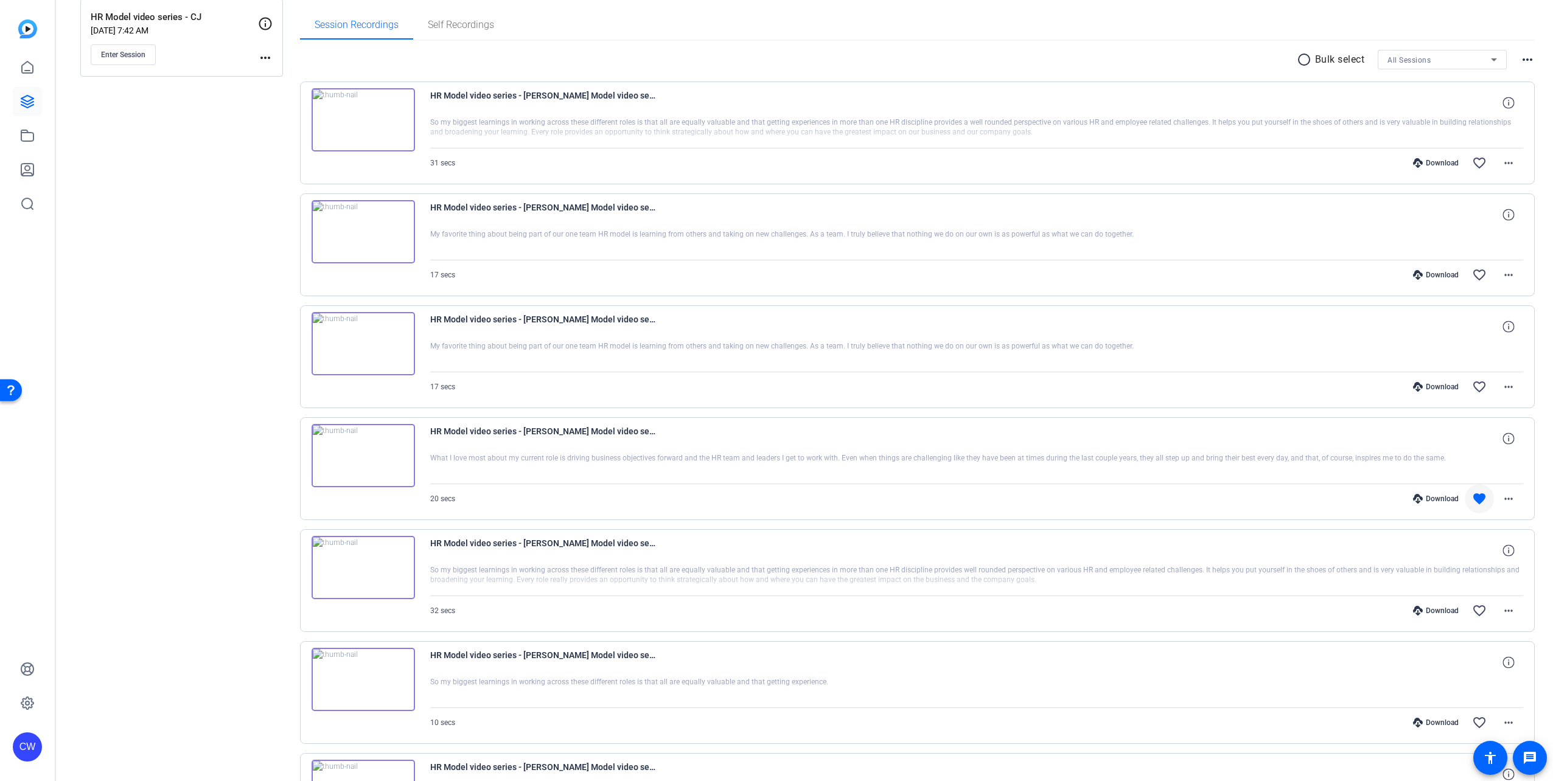
click at [360, 341] on img at bounding box center [363, 343] width 103 height 63
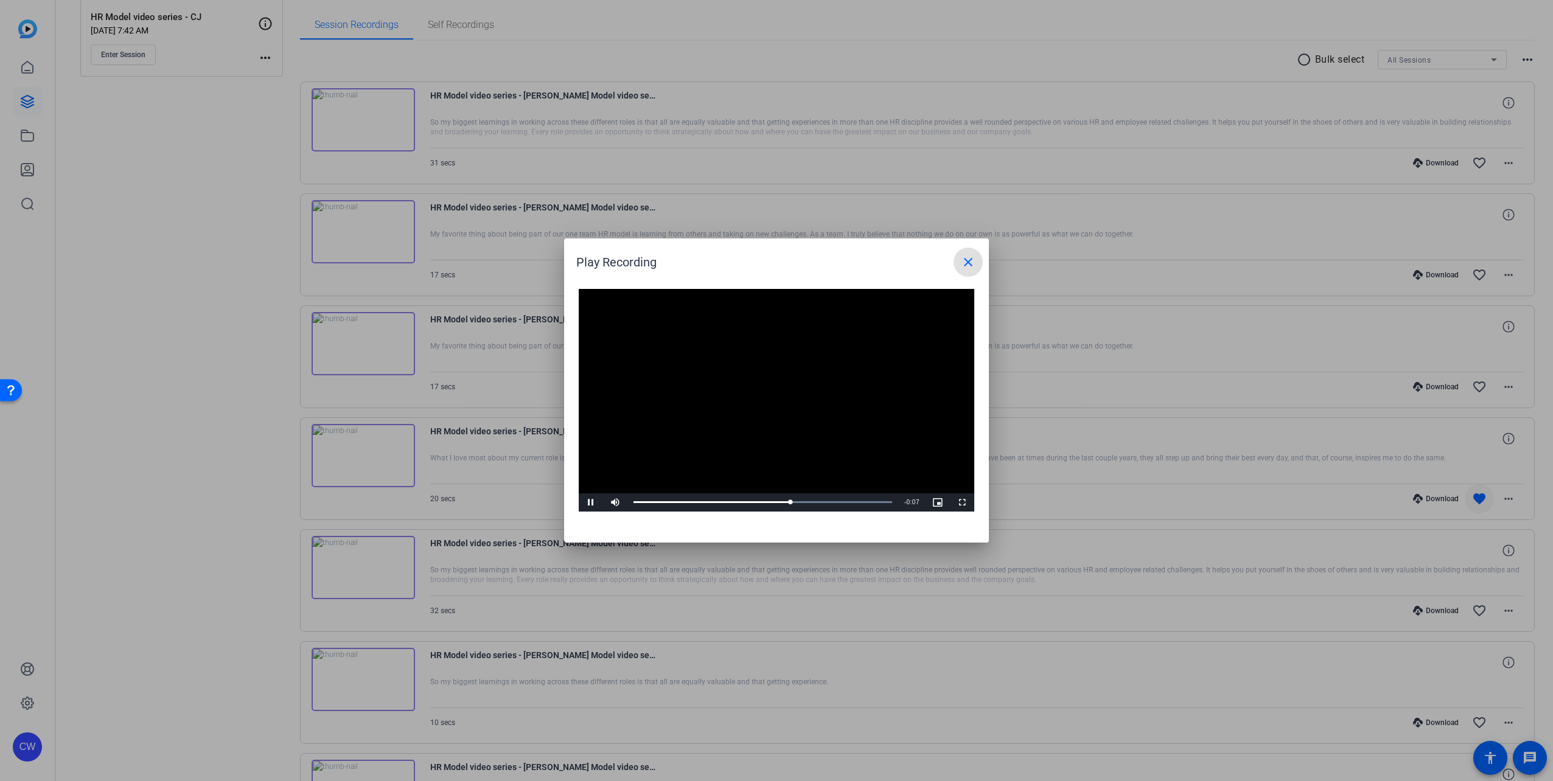
click at [966, 261] on mat-icon "close" at bounding box center [968, 262] width 15 height 15
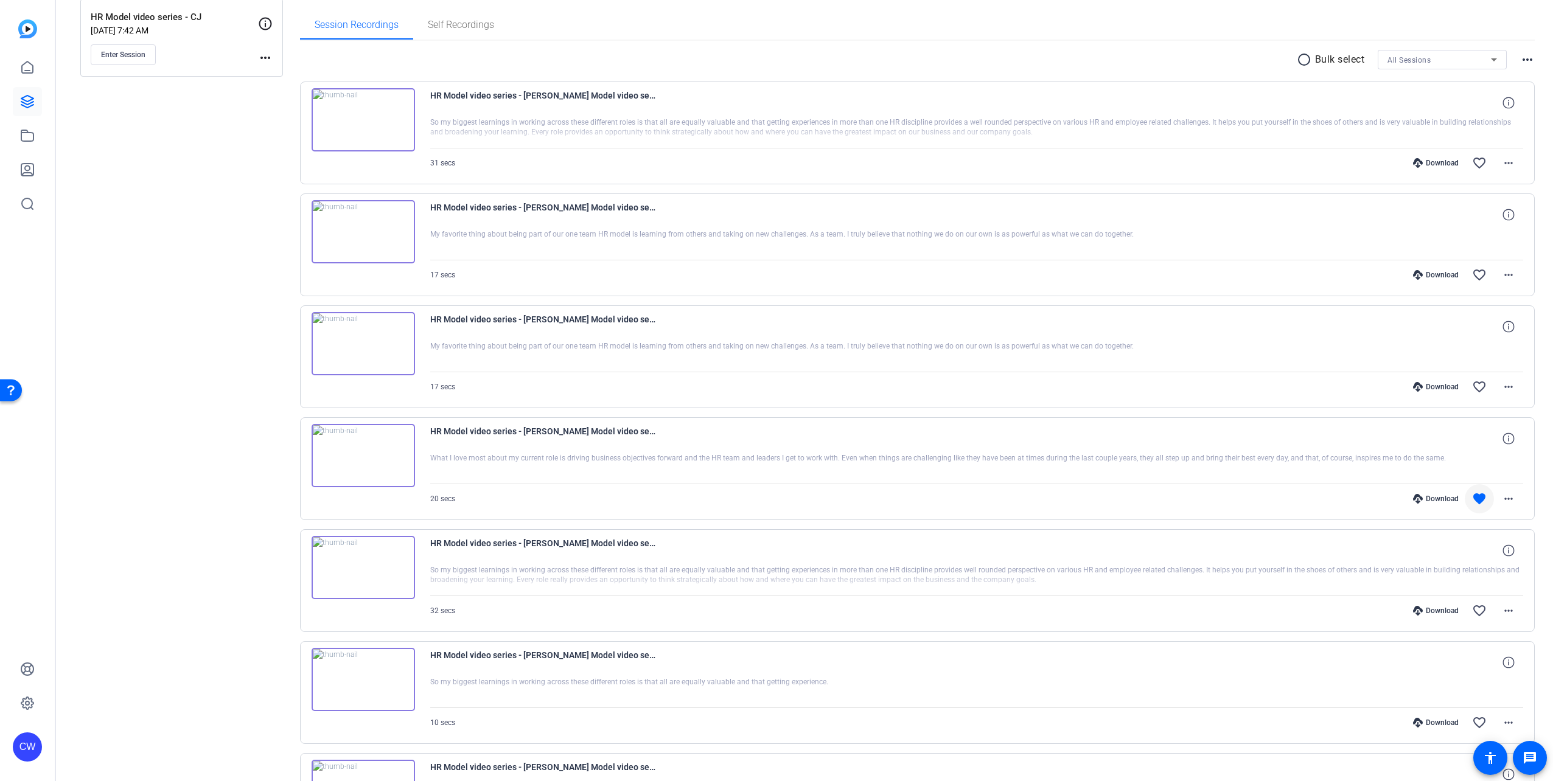
click at [366, 229] on img at bounding box center [363, 231] width 103 height 63
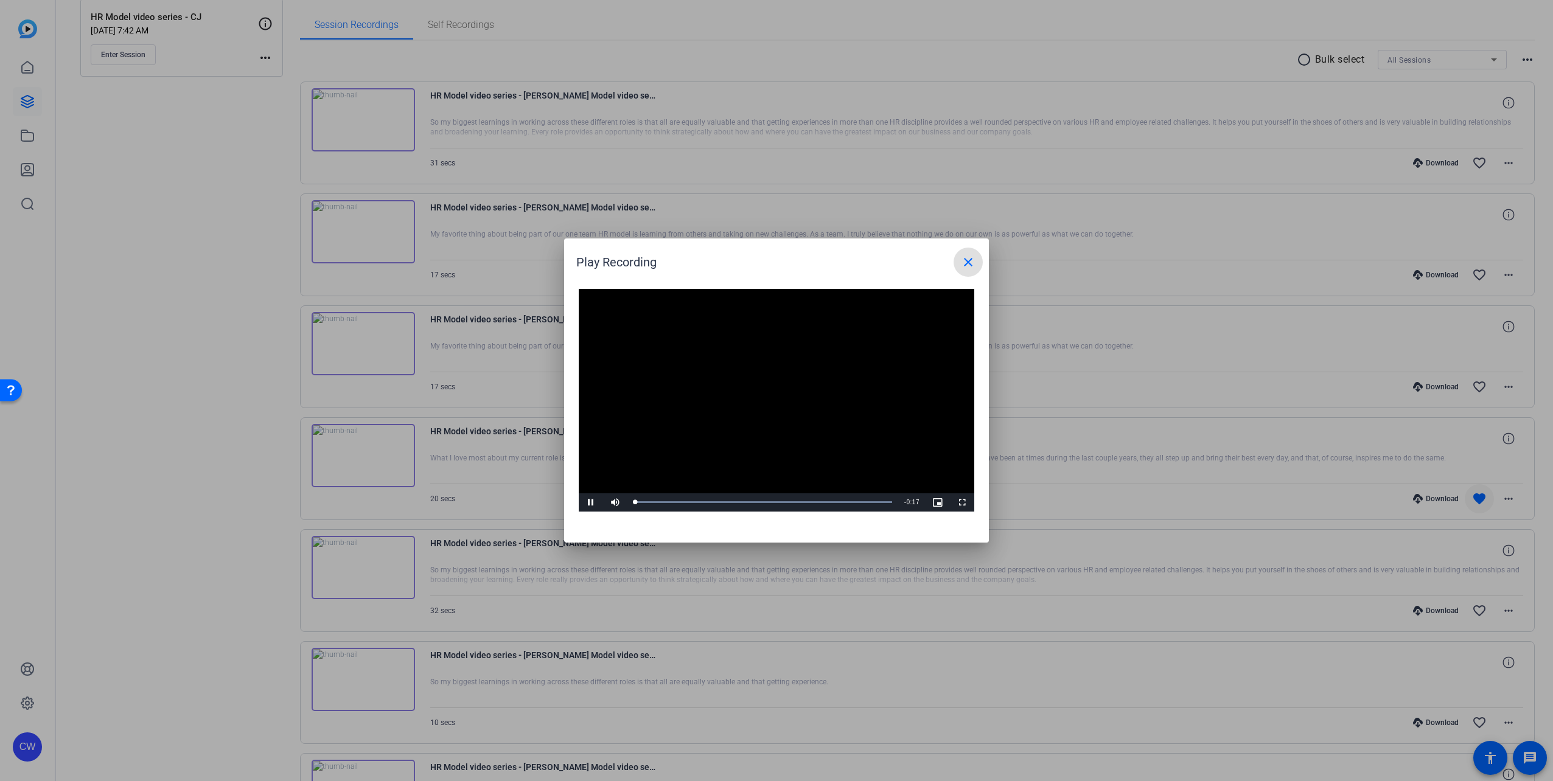
click at [769, 394] on video "Video Player" at bounding box center [776, 400] width 395 height 223
click at [779, 421] on video "Video Player" at bounding box center [776, 400] width 395 height 223
click at [637, 502] on div "Loaded : 100.00% 0:00 0:04" at bounding box center [762, 502] width 259 height 3
click at [964, 260] on mat-icon "close" at bounding box center [968, 262] width 15 height 15
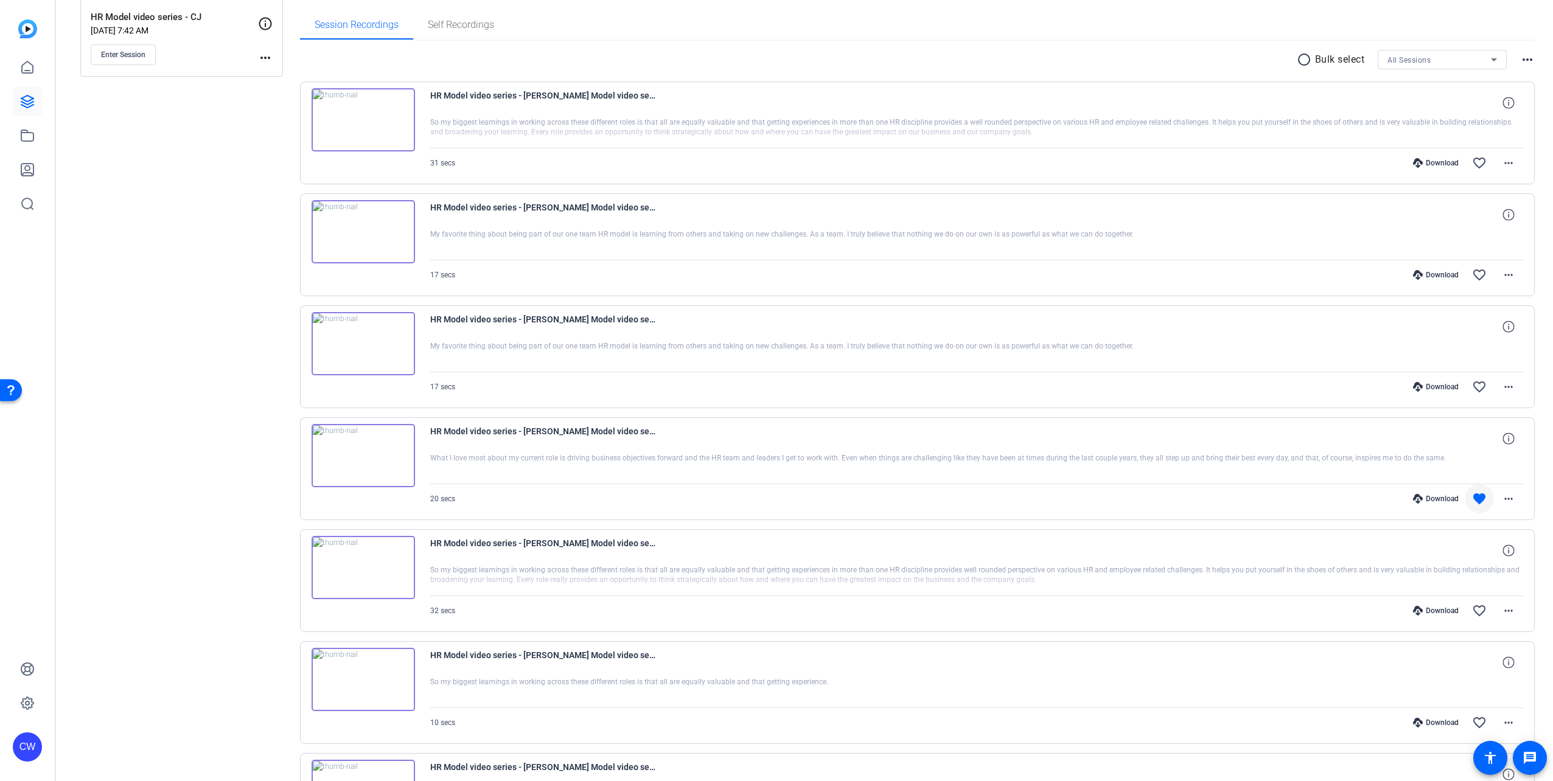
click at [365, 121] on img at bounding box center [363, 119] width 103 height 63
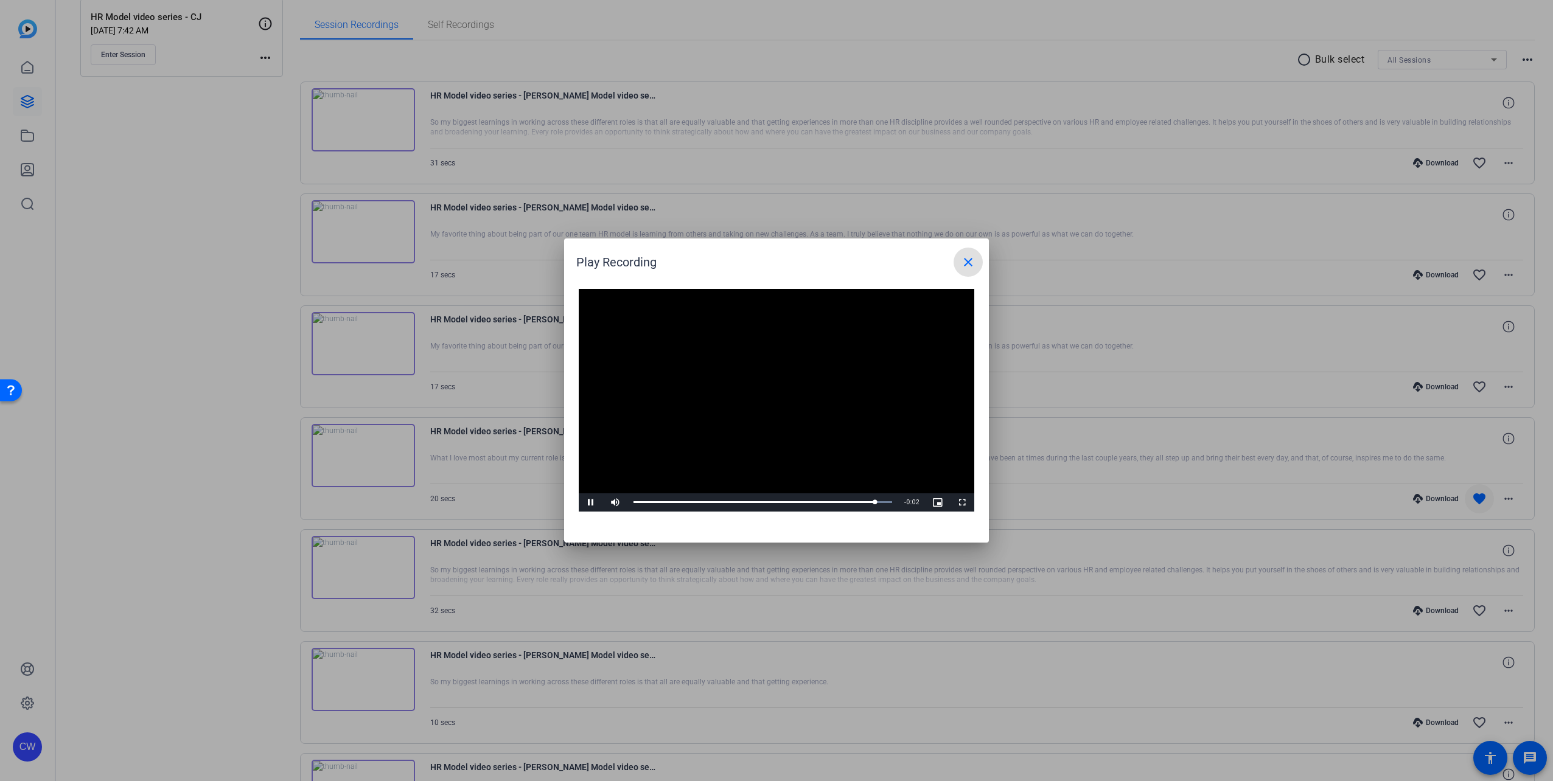
click at [961, 266] on mat-icon "close" at bounding box center [968, 262] width 15 height 15
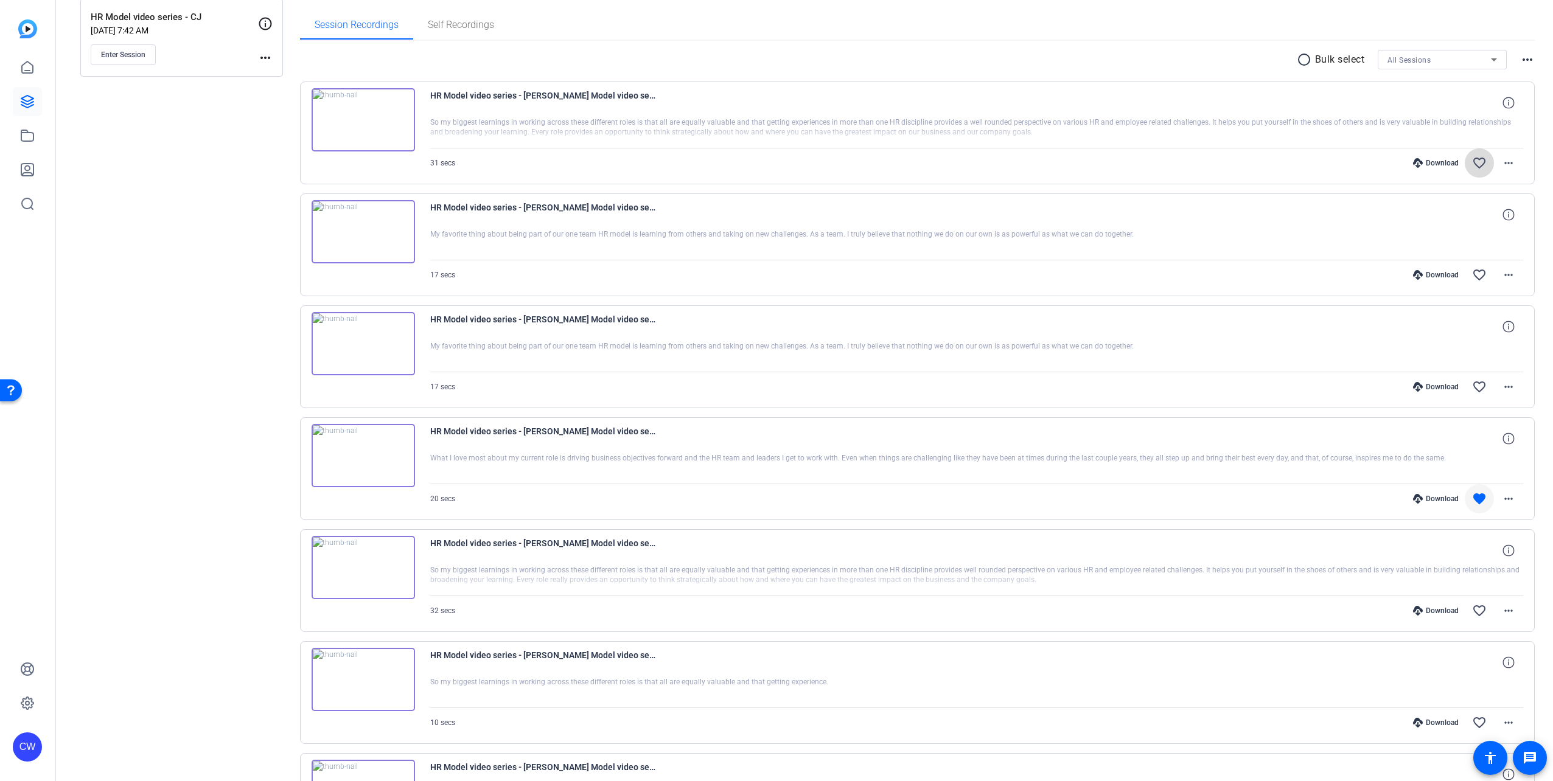
click at [1474, 159] on mat-icon "favorite_border" at bounding box center [1479, 163] width 15 height 15
click at [360, 344] on img at bounding box center [363, 343] width 103 height 63
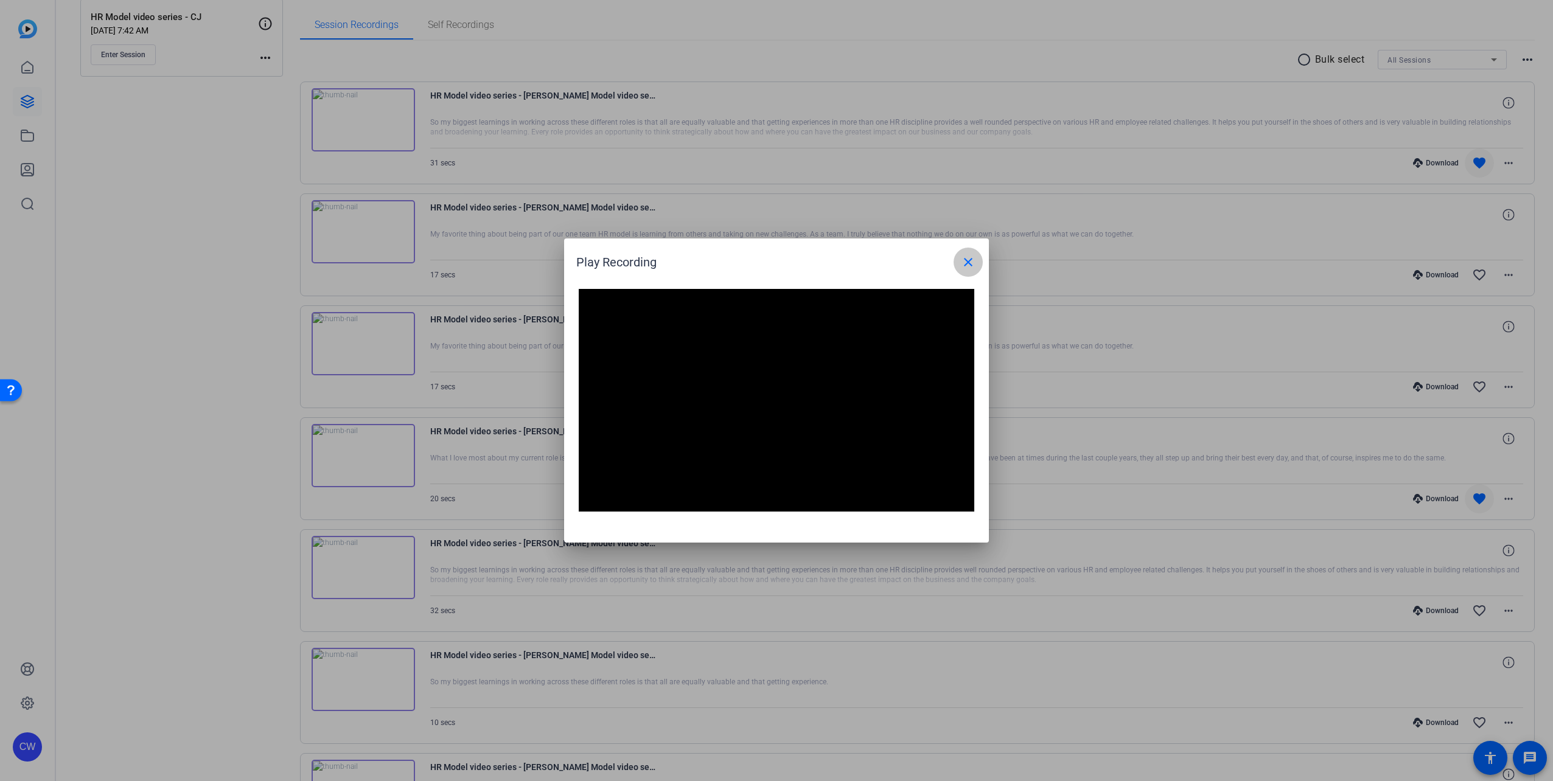
click at [970, 260] on mat-icon "close" at bounding box center [968, 262] width 15 height 15
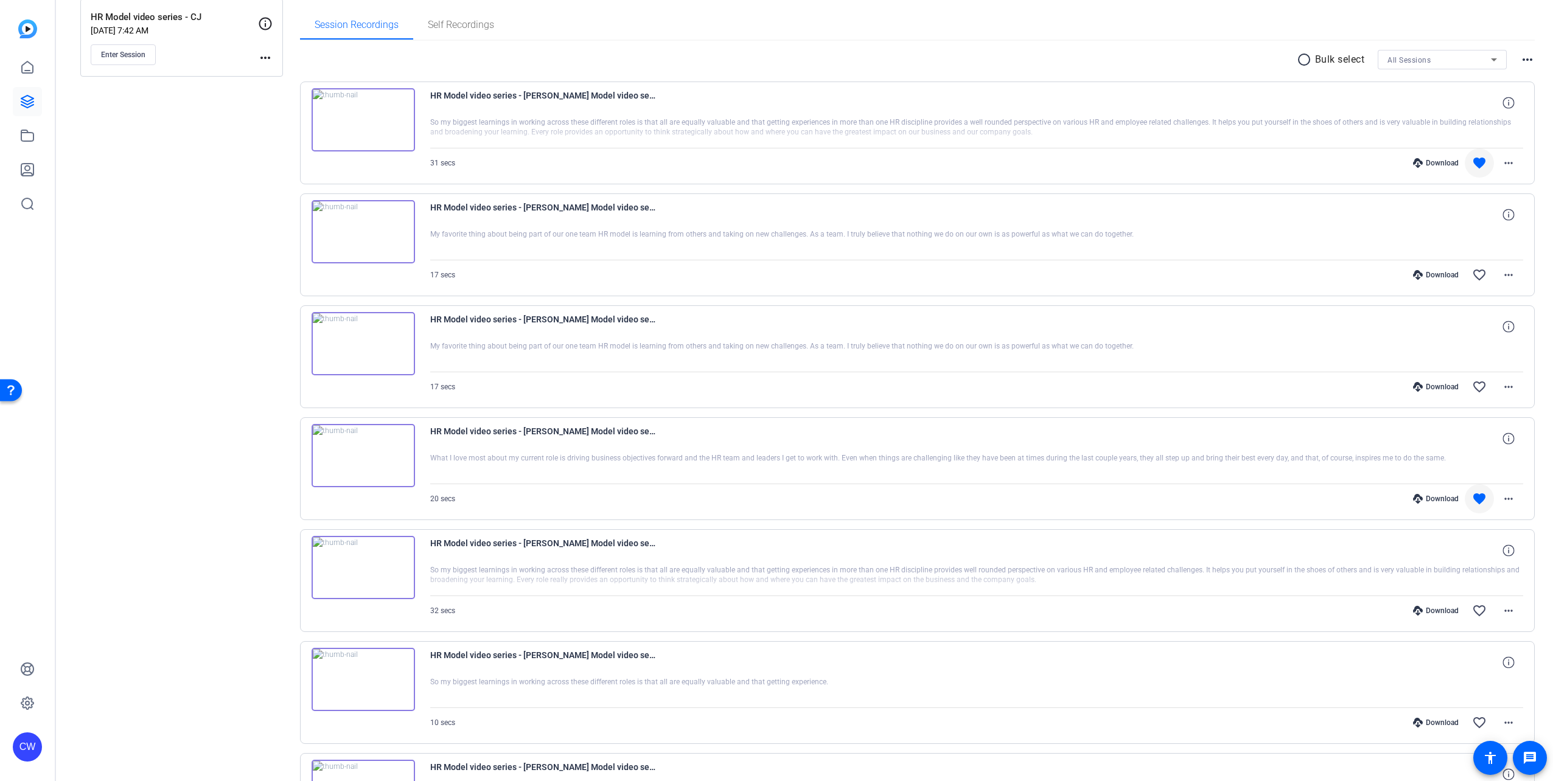
click at [363, 231] on img at bounding box center [363, 231] width 103 height 63
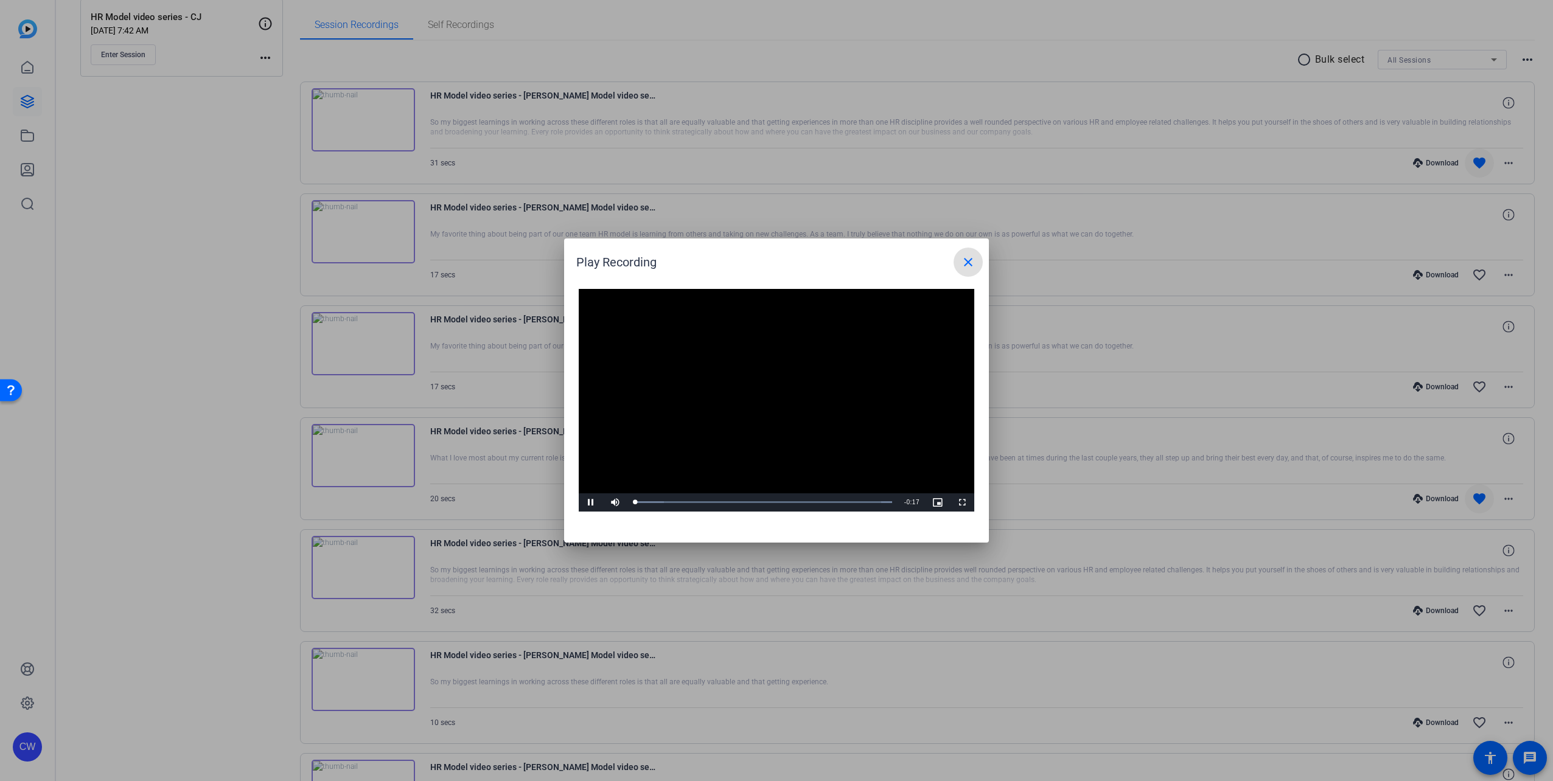
click at [772, 391] on video "Video Player" at bounding box center [776, 400] width 395 height 223
click at [781, 434] on video "Video Player" at bounding box center [776, 400] width 395 height 223
click at [970, 263] on mat-icon "close" at bounding box center [968, 262] width 15 height 15
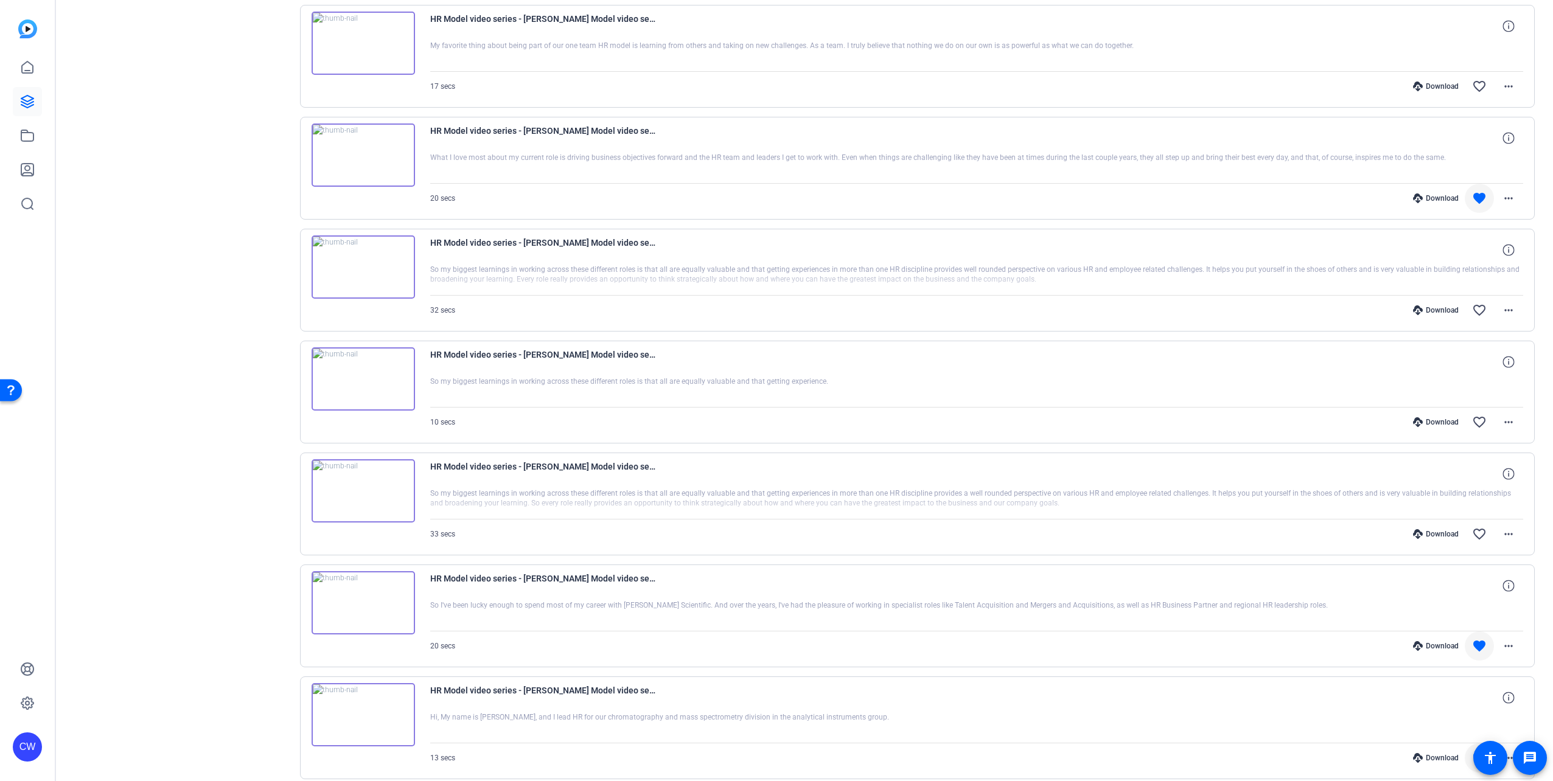
scroll to position [673, 0]
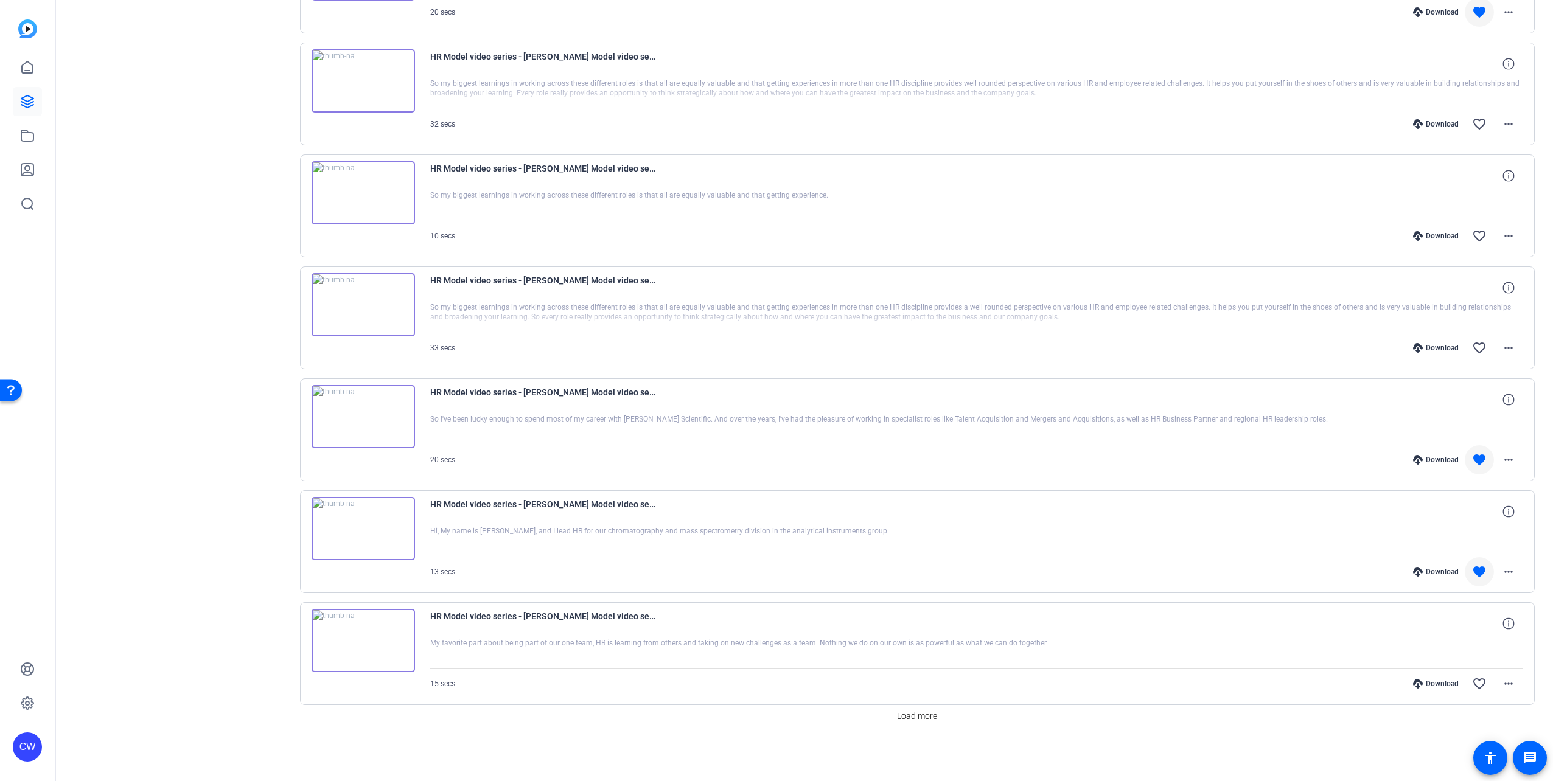
click at [363, 413] on img at bounding box center [363, 416] width 103 height 63
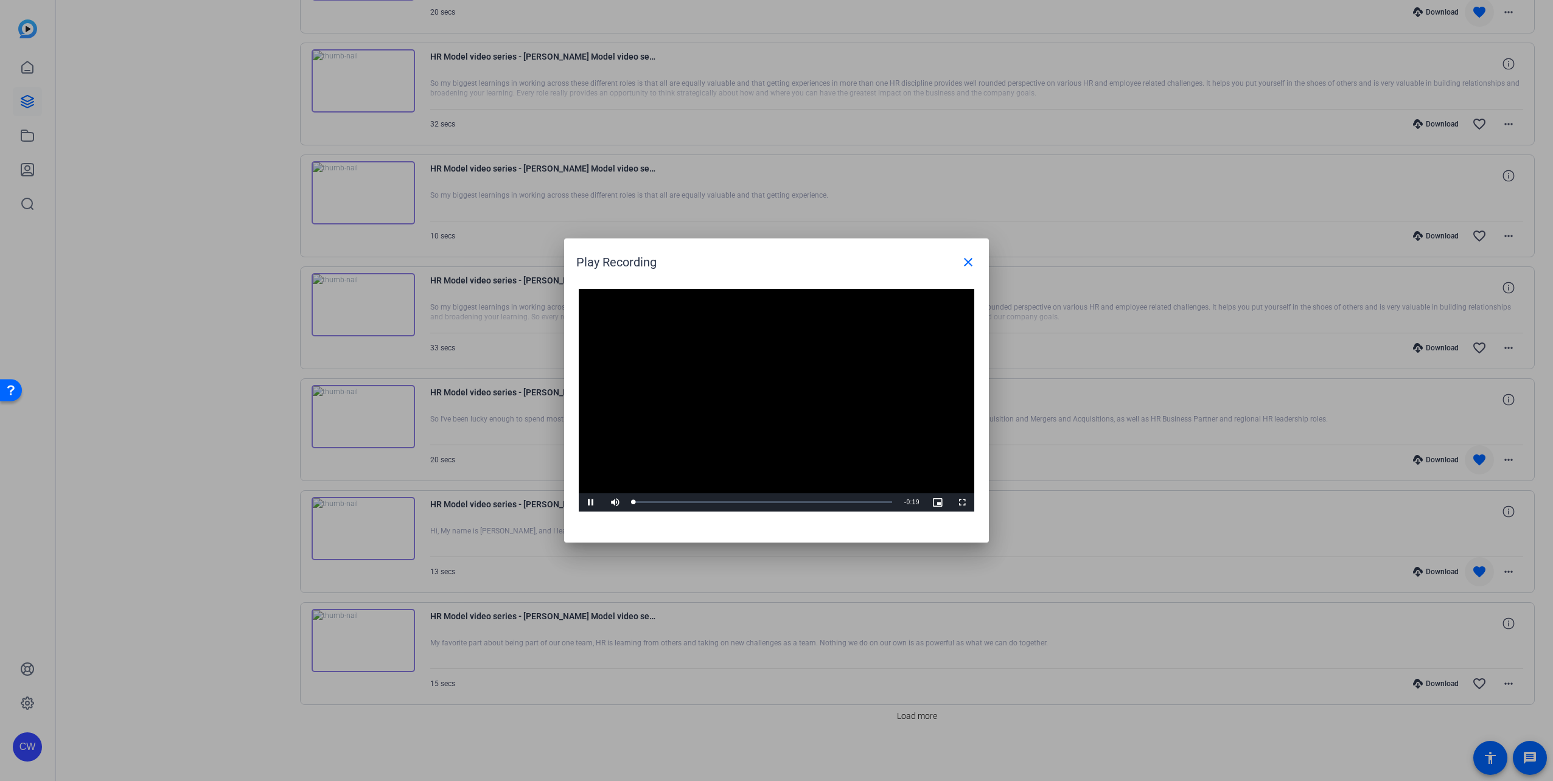
click at [775, 399] on video "Video Player" at bounding box center [776, 400] width 395 height 223
click at [584, 503] on span "Video Player" at bounding box center [591, 503] width 24 height 0
drag, startPoint x: 591, startPoint y: 500, endPoint x: 667, endPoint y: 436, distance: 99.4
click at [591, 503] on span "Video Player" at bounding box center [591, 503] width 24 height 0
click at [961, 266] on mat-icon "close" at bounding box center [968, 262] width 15 height 15
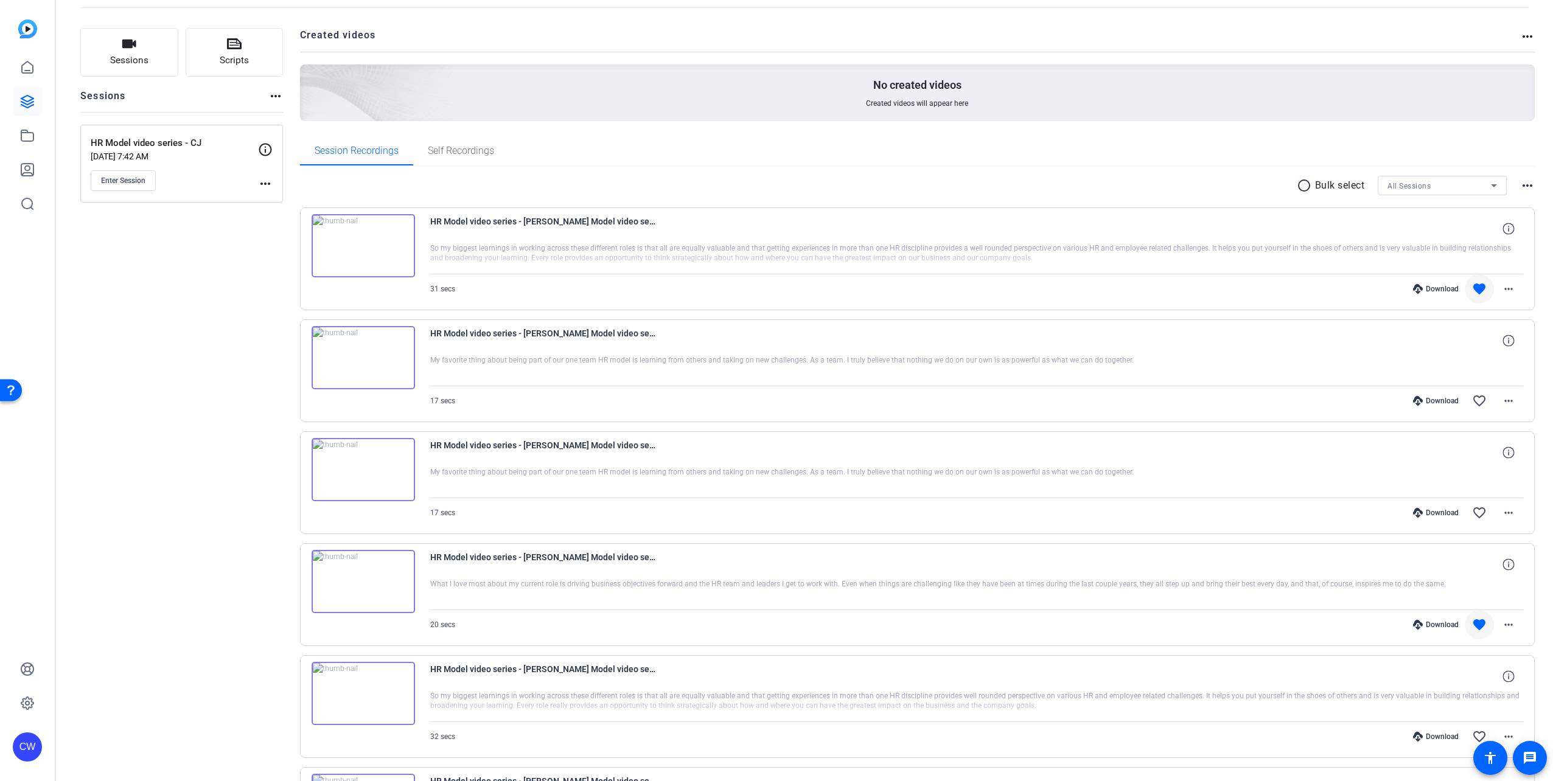
scroll to position [125, 0]
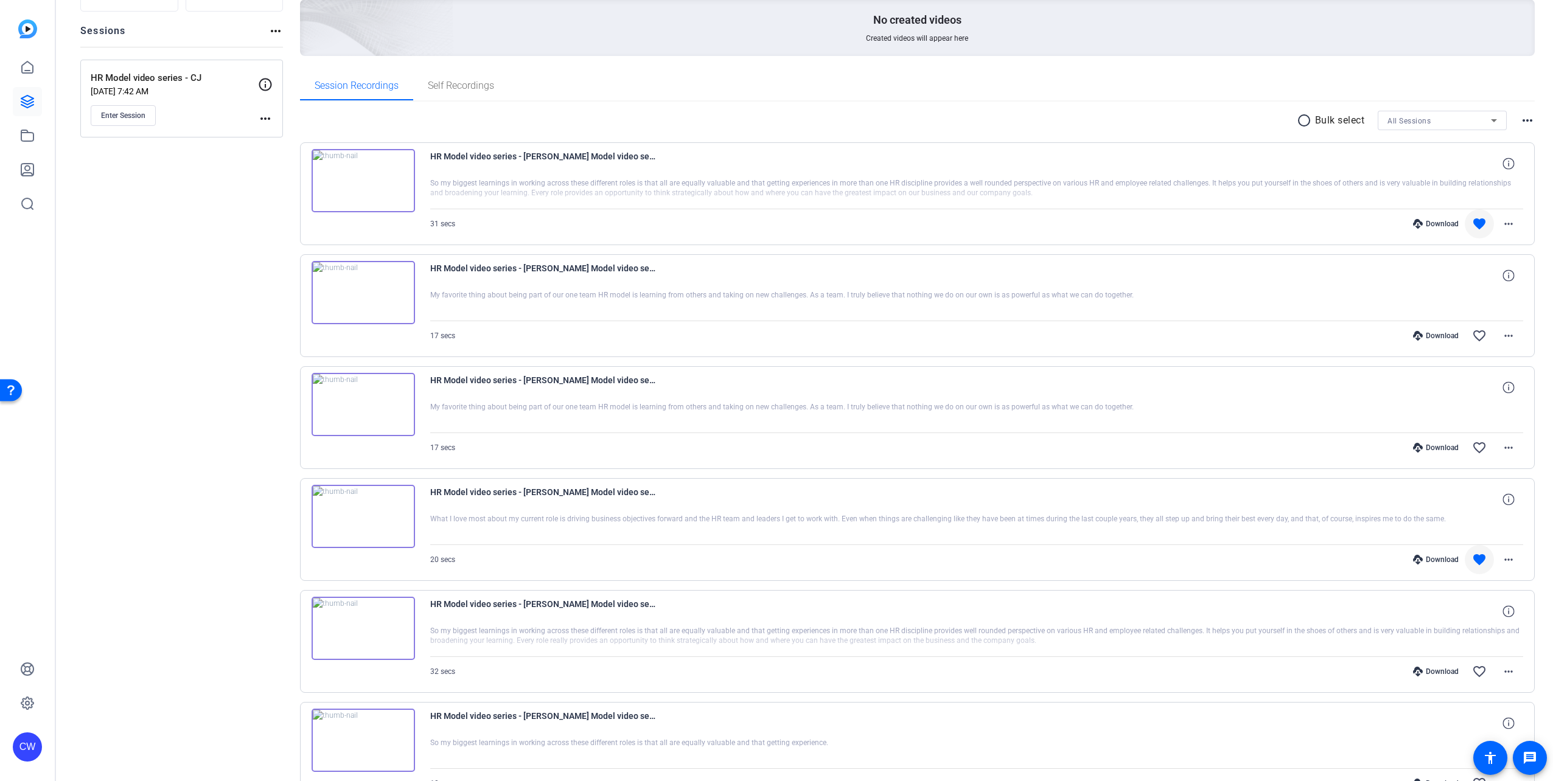
click at [365, 178] on img at bounding box center [363, 180] width 103 height 63
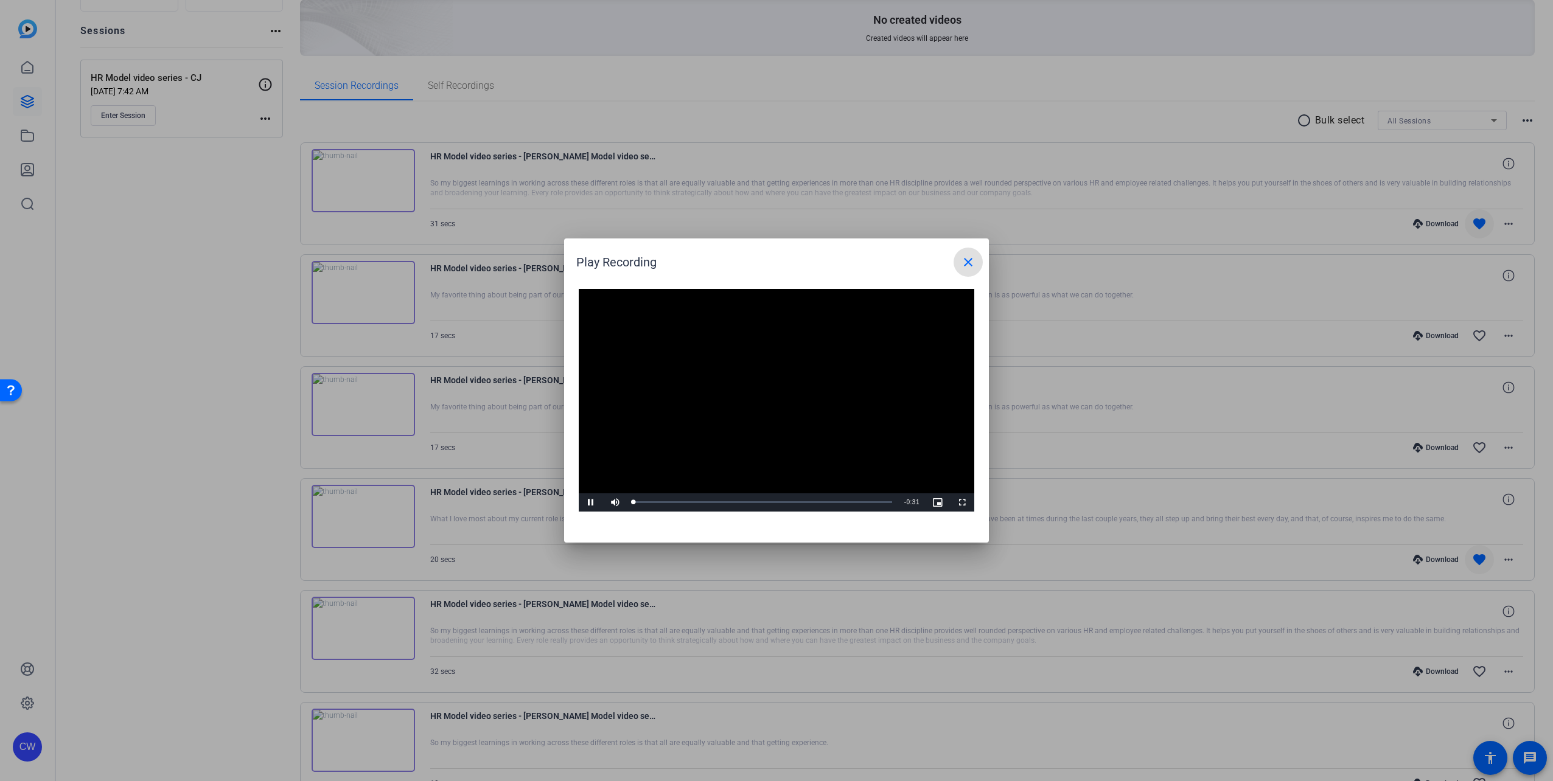
click at [765, 397] on video "Video Player" at bounding box center [776, 400] width 395 height 223
click at [585, 503] on span "Video Player" at bounding box center [591, 503] width 24 height 0
drag, startPoint x: 588, startPoint y: 502, endPoint x: 621, endPoint y: 479, distance: 40.2
click at [588, 503] on span "Video Player" at bounding box center [591, 503] width 24 height 0
click at [964, 268] on mat-icon "close" at bounding box center [968, 262] width 15 height 15
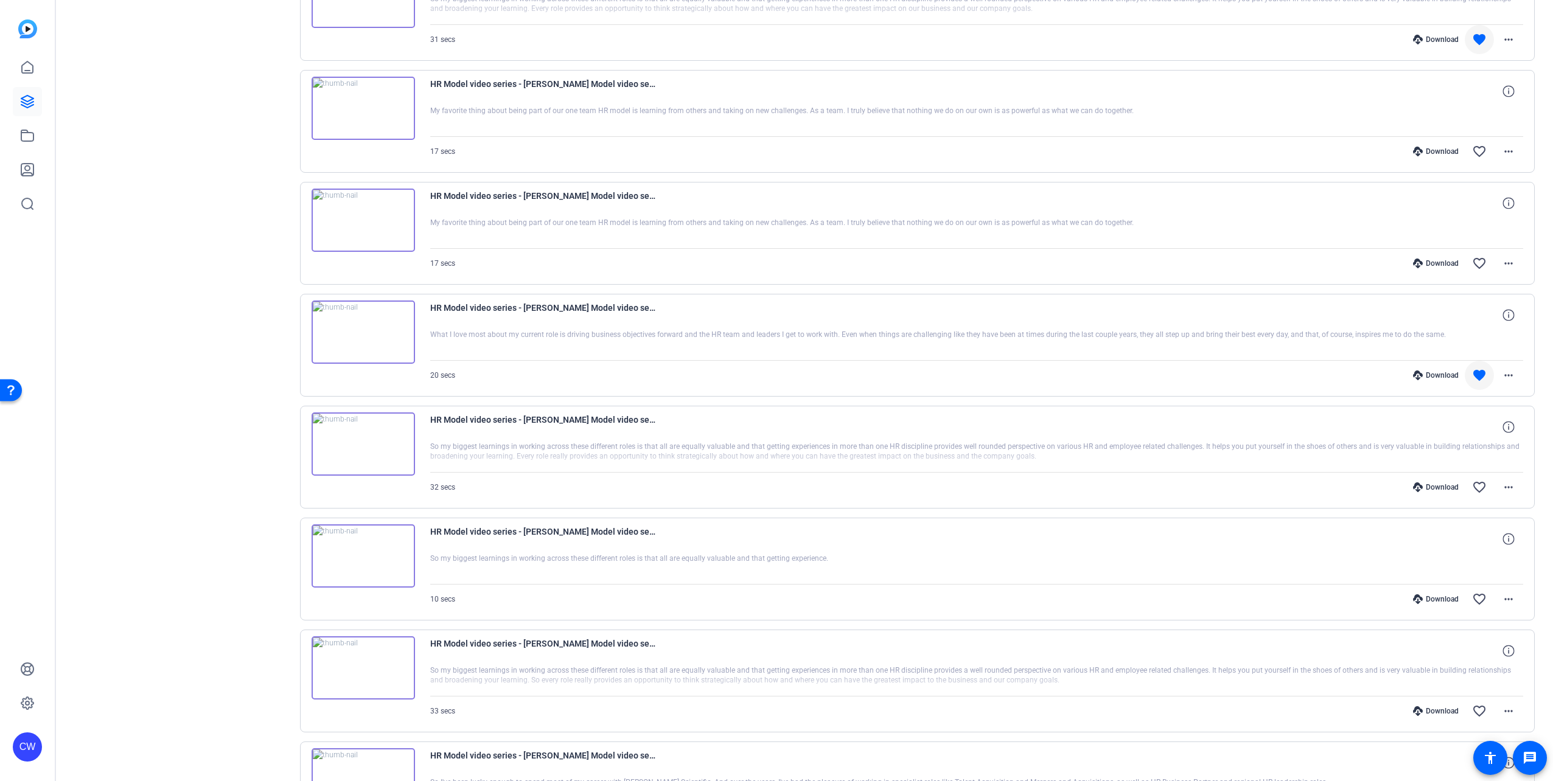
scroll to position [308, 0]
click at [350, 336] on img at bounding box center [363, 333] width 103 height 63
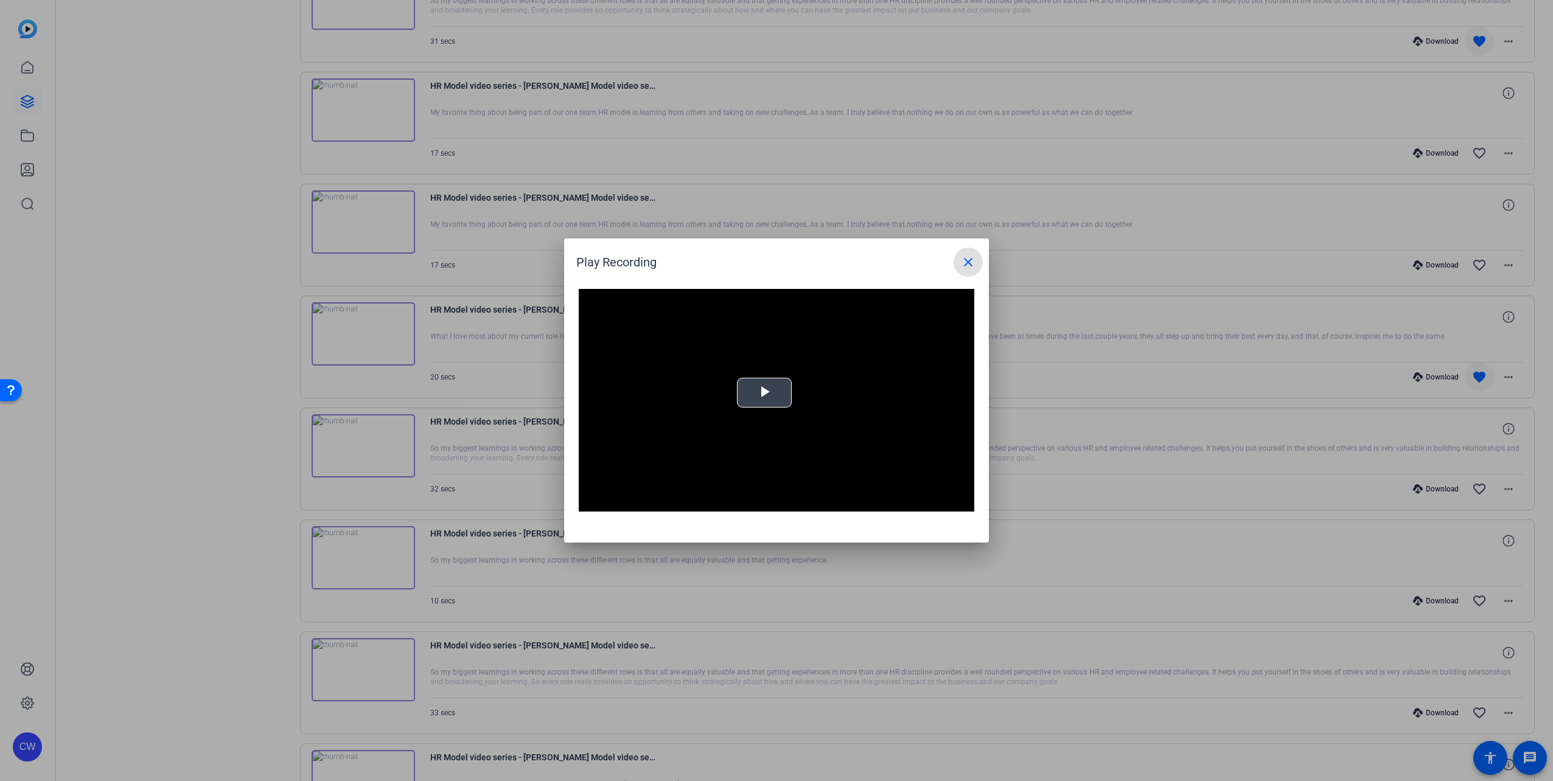
click at [765, 394] on video "Video Player" at bounding box center [776, 400] width 395 height 223
click at [596, 503] on span "Video Player" at bounding box center [591, 503] width 24 height 0
click at [773, 441] on video "Video Player" at bounding box center [776, 400] width 395 height 223
click at [960, 266] on span at bounding box center [967, 262] width 29 height 29
